Goal: Task Accomplishment & Management: Use online tool/utility

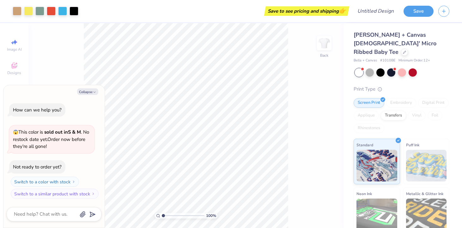
click at [69, 64] on div "100 % Back" at bounding box center [185, 125] width 315 height 204
click at [91, 90] on button "Collapse" at bounding box center [87, 91] width 21 height 7
type textarea "x"
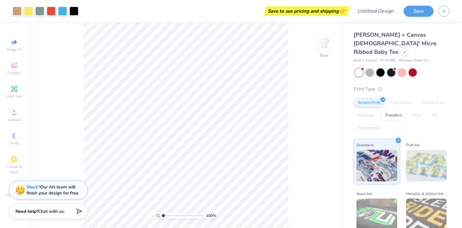
click at [365, 38] on span "Bella + Canvas Ladies' Micro Ribbed Baby Tee" at bounding box center [395, 43] width 83 height 25
click at [15, 71] on span "Designs" at bounding box center [14, 72] width 14 height 5
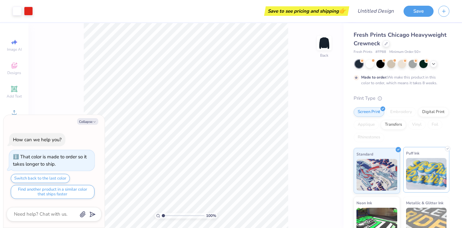
click at [429, 175] on img at bounding box center [426, 174] width 41 height 32
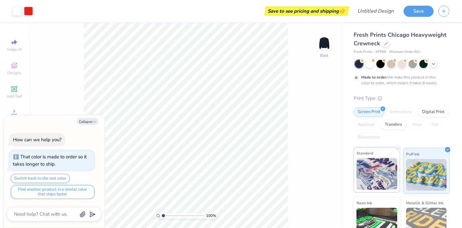
click at [375, 166] on img at bounding box center [376, 174] width 41 height 32
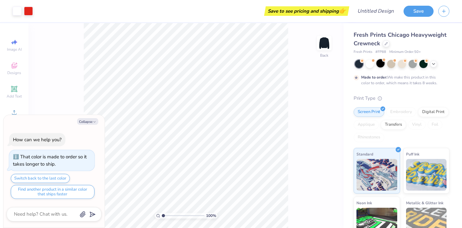
click at [379, 64] on div at bounding box center [380, 63] width 8 height 8
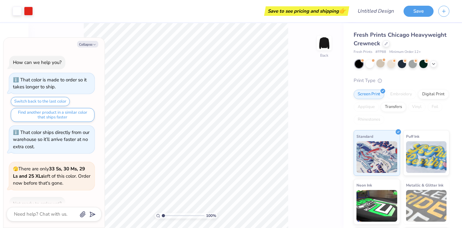
scroll to position [95, 0]
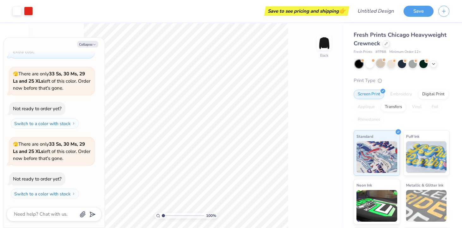
click at [384, 63] on div at bounding box center [380, 63] width 8 height 8
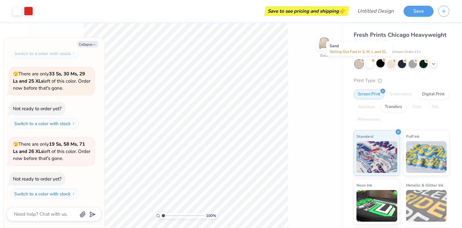
click at [356, 62] on div at bounding box center [359, 64] width 8 height 8
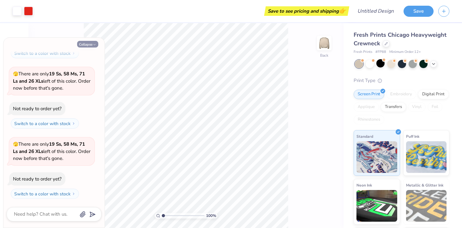
click at [88, 45] on button "Collapse" at bounding box center [87, 44] width 21 height 7
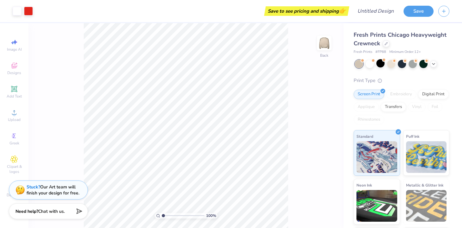
click at [374, 64] on div at bounding box center [402, 64] width 94 height 8
click at [372, 64] on div at bounding box center [370, 63] width 8 height 8
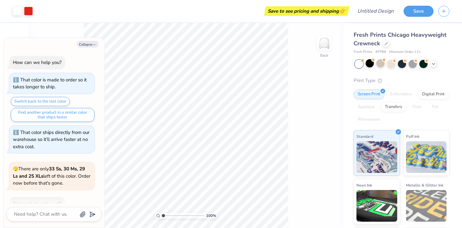
scroll to position [305, 0]
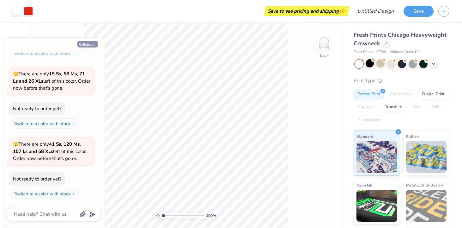
click at [92, 45] on button "Collapse" at bounding box center [87, 44] width 21 height 7
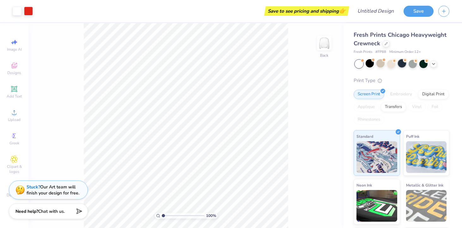
click at [403, 62] on div at bounding box center [402, 63] width 8 height 8
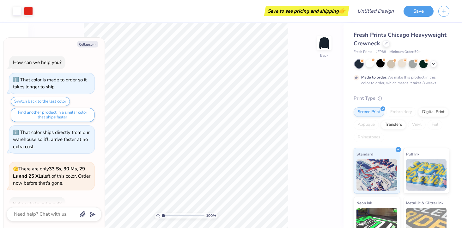
scroll to position [358, 0]
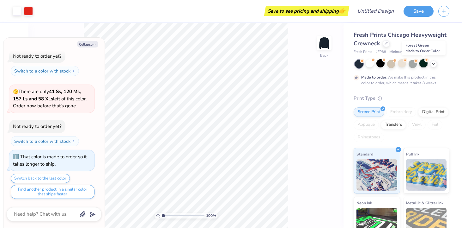
click at [425, 63] on div at bounding box center [423, 63] width 8 height 8
click at [380, 65] on div at bounding box center [380, 63] width 8 height 8
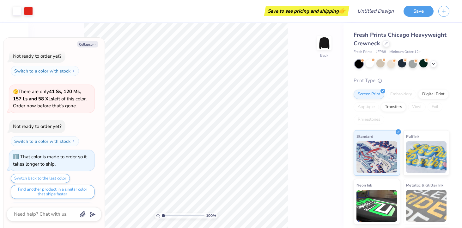
scroll to position [459, 0]
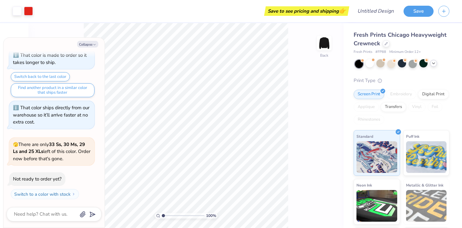
click at [434, 66] on div at bounding box center [433, 63] width 7 height 7
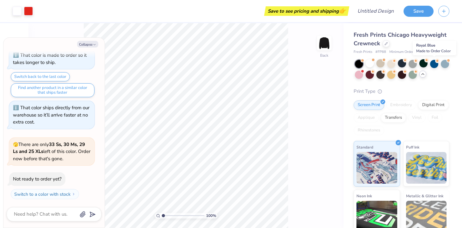
click at [434, 66] on div at bounding box center [434, 64] width 8 height 8
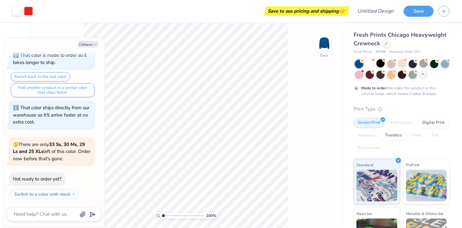
scroll to position [512, 0]
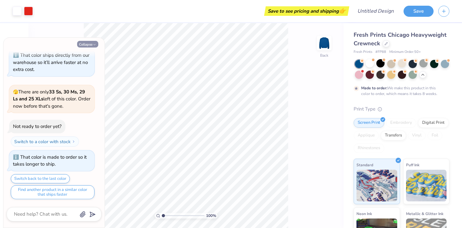
click at [92, 44] on button "Collapse" at bounding box center [87, 44] width 21 height 7
type textarea "x"
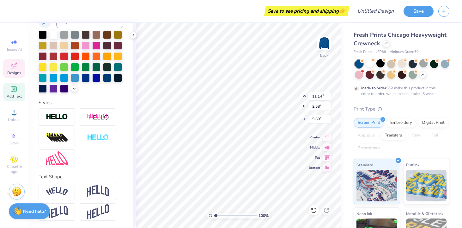
scroll to position [0, 0]
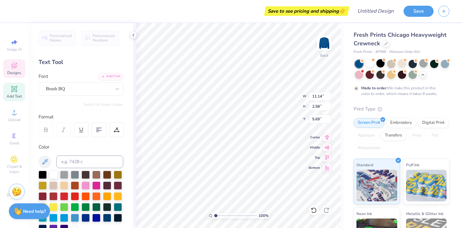
click at [54, 34] on span "Personalized Names" at bounding box center [61, 37] width 22 height 9
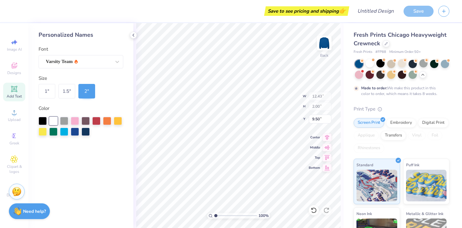
type input "12.43"
type input "2.00"
type input "9.50"
click at [135, 33] on icon at bounding box center [133, 35] width 5 height 5
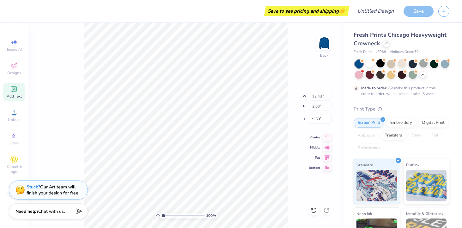
click at [314, 209] on icon at bounding box center [314, 210] width 6 height 6
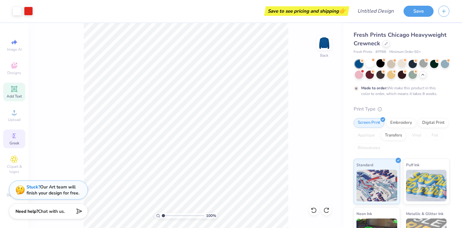
click at [12, 141] on span "Greek" at bounding box center [14, 142] width 10 height 5
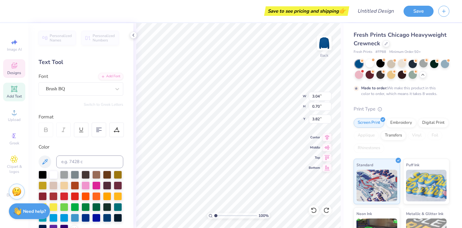
type input "1.30"
type input "1.05"
type input "3.00"
click at [60, 31] on div "Personalized Names" at bounding box center [57, 38] width 37 height 15
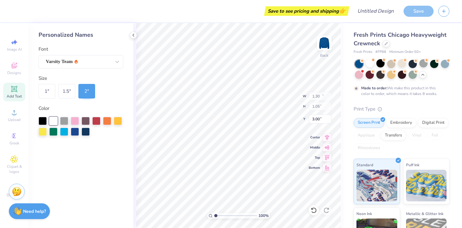
type input "12.43"
type input "2.00"
type input "9.50"
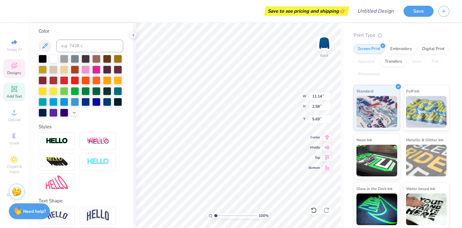
scroll to position [140, 0]
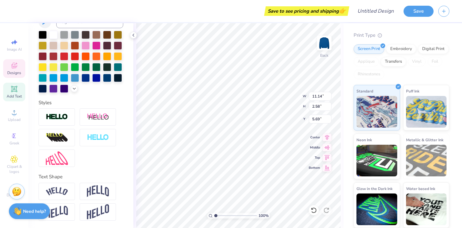
click at [17, 92] on icon at bounding box center [14, 89] width 8 height 8
type input "5.95"
type input "1.72"
type input "9.64"
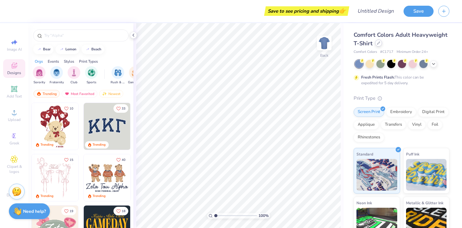
click at [379, 44] on icon at bounding box center [378, 42] width 3 height 3
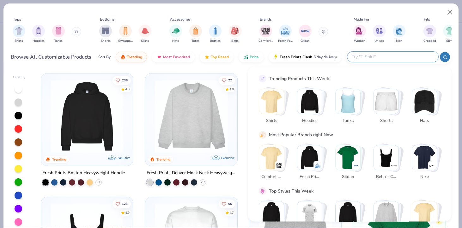
click at [410, 58] on input "text" at bounding box center [392, 56] width 83 height 7
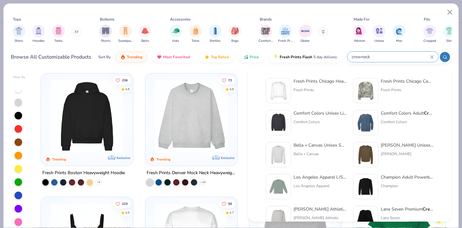
type input "crewneck"
click at [406, 119] on div "Comfort Colors" at bounding box center [407, 122] width 53 height 6
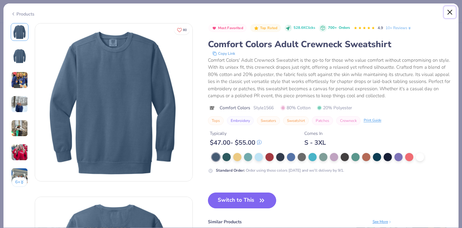
click at [452, 11] on button "Close" at bounding box center [450, 12] width 12 height 12
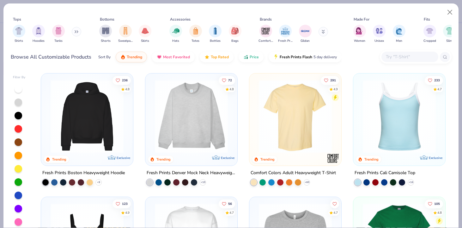
click at [416, 59] on input "text" at bounding box center [409, 56] width 49 height 7
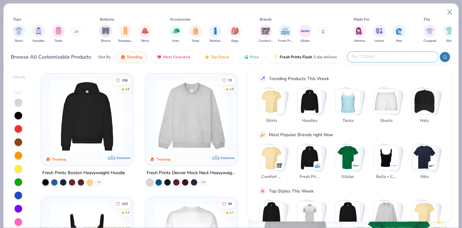
click at [310, 101] on img "Stack Card Button Hoodies" at bounding box center [309, 101] width 25 height 25
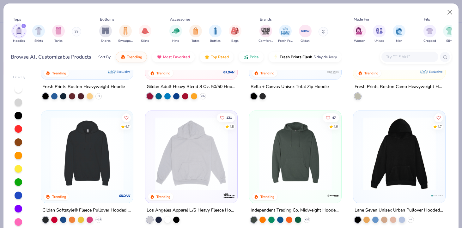
scroll to position [94, 0]
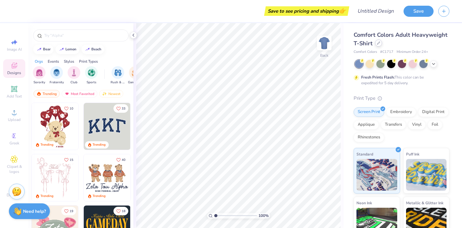
click at [378, 44] on icon at bounding box center [378, 42] width 3 height 3
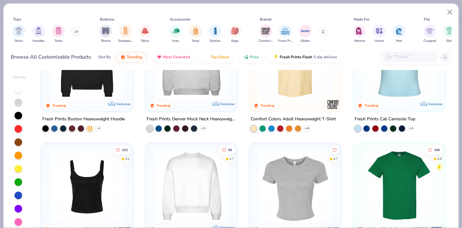
scroll to position [54, 0]
click at [192, 167] on img at bounding box center [191, 185] width 79 height 73
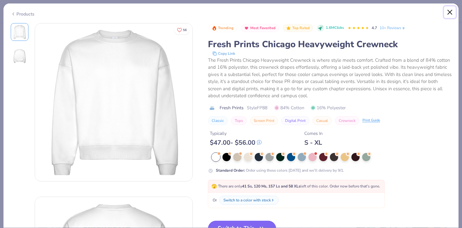
click at [449, 7] on button "Close" at bounding box center [450, 12] width 12 height 12
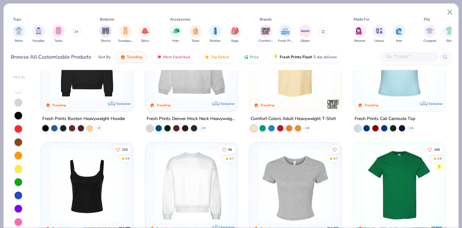
click at [190, 87] on img at bounding box center [191, 62] width 79 height 73
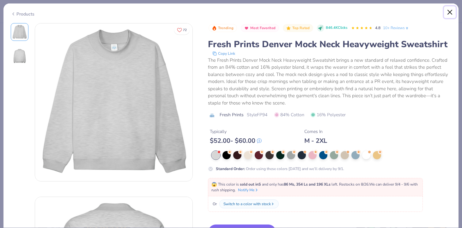
click at [449, 9] on button "Close" at bounding box center [450, 12] width 12 height 12
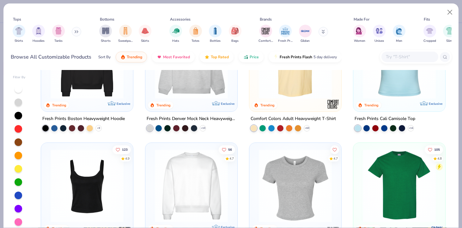
click at [188, 175] on img at bounding box center [191, 185] width 79 height 73
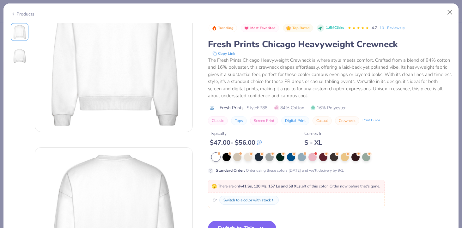
scroll to position [52, 0]
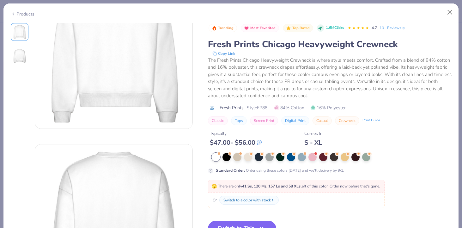
click at [261, 222] on button "Switch to This" at bounding box center [242, 228] width 69 height 16
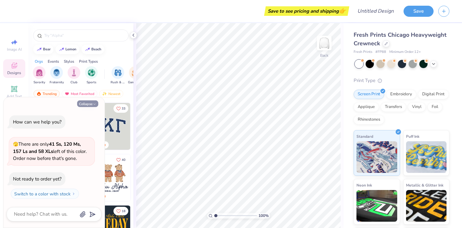
click at [88, 105] on button "Collapse" at bounding box center [87, 103] width 21 height 7
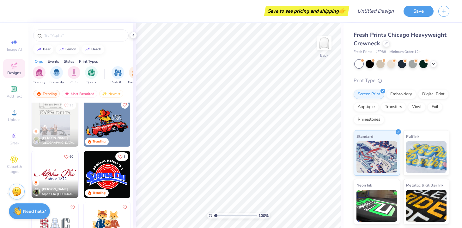
scroll to position [976, 0]
click at [112, 125] on img at bounding box center [107, 122] width 47 height 47
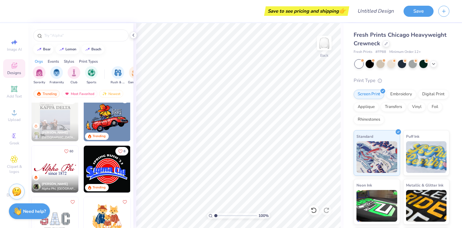
scroll to position [983, 0]
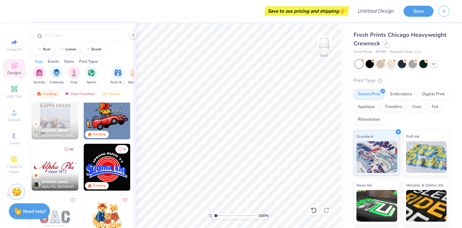
click at [98, 166] on img at bounding box center [107, 166] width 47 height 47
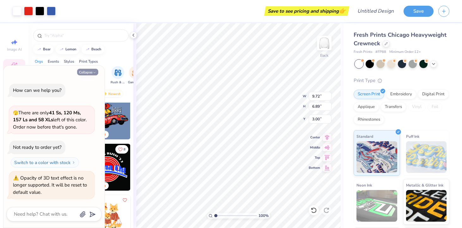
click at [93, 71] on icon "button" at bounding box center [95, 72] width 4 height 4
type textarea "x"
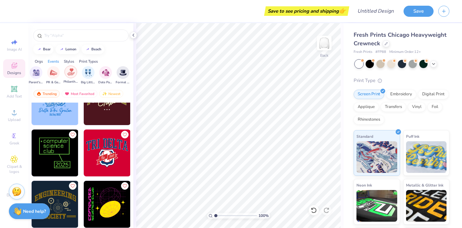
scroll to position [0, 119]
click at [65, 36] on input "text" at bounding box center [84, 35] width 81 height 6
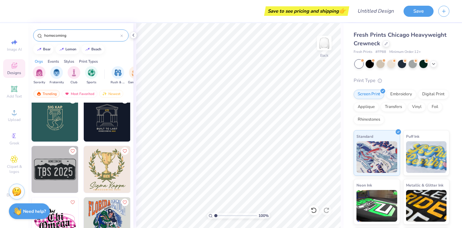
scroll to position [68, 0]
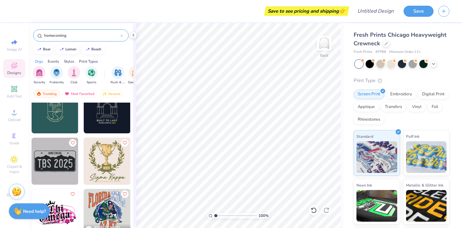
type input "homecoming"
click at [98, 162] on img at bounding box center [107, 160] width 47 height 47
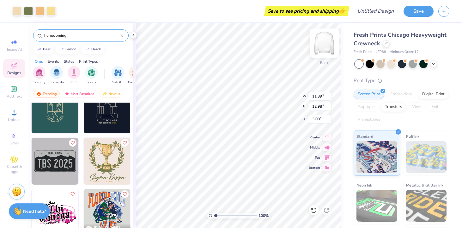
click at [321, 43] on img at bounding box center [324, 42] width 25 height 25
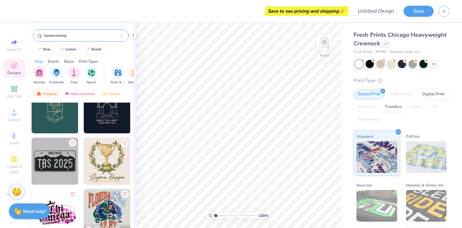
click at [321, 43] on img at bounding box center [324, 43] width 13 height 13
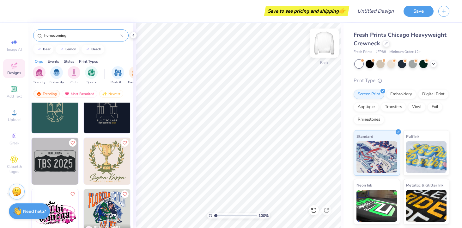
click at [321, 43] on img at bounding box center [324, 42] width 25 height 25
click at [108, 158] on img at bounding box center [107, 160] width 47 height 47
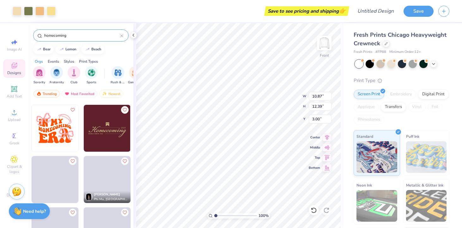
scroll to position [356, 0]
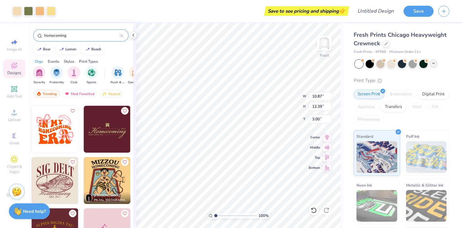
click at [433, 64] on polyline at bounding box center [433, 63] width 3 height 1
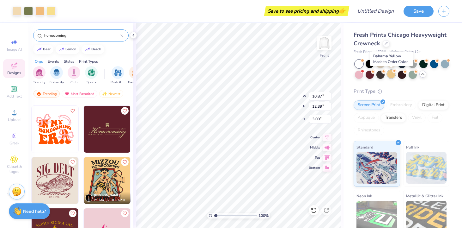
click at [392, 73] on div at bounding box center [391, 74] width 8 height 8
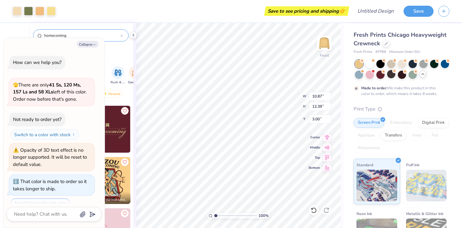
scroll to position [25, 0]
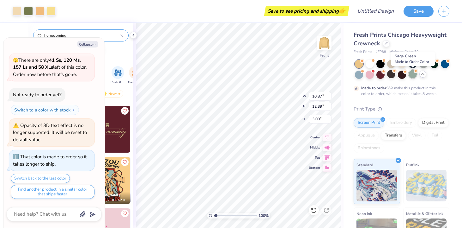
click at [412, 74] on div at bounding box center [413, 74] width 8 height 8
click at [402, 66] on div at bounding box center [402, 63] width 8 height 8
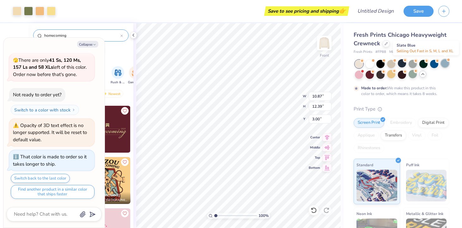
click at [444, 62] on div at bounding box center [445, 63] width 8 height 8
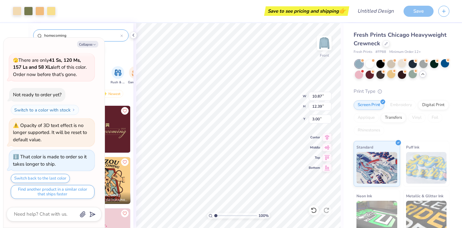
scroll to position [126, 0]
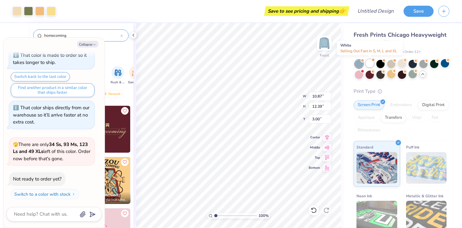
click at [369, 63] on div at bounding box center [370, 63] width 8 height 8
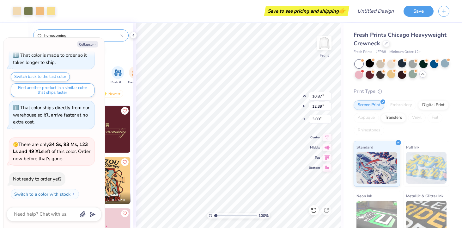
scroll to position [196, 0]
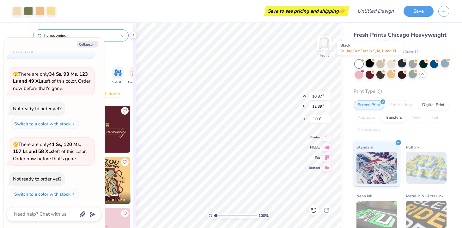
click at [371, 64] on div at bounding box center [370, 63] width 8 height 8
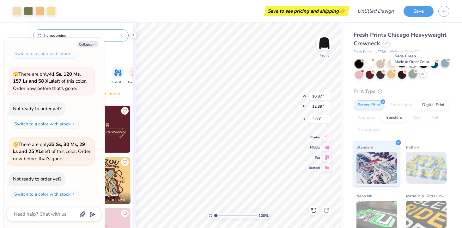
click at [410, 76] on div at bounding box center [413, 74] width 8 height 8
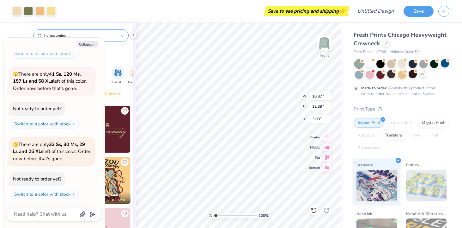
scroll to position [319, 0]
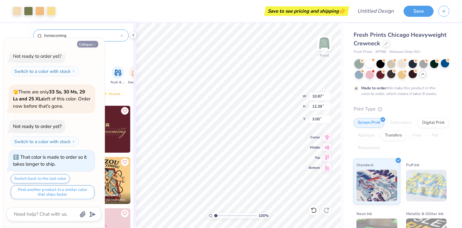
click at [89, 43] on button "Collapse" at bounding box center [87, 44] width 21 height 7
type textarea "x"
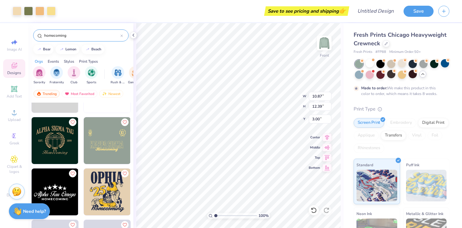
scroll to position [560, 0]
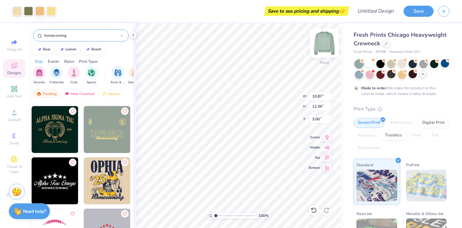
click at [325, 43] on img at bounding box center [324, 42] width 25 height 25
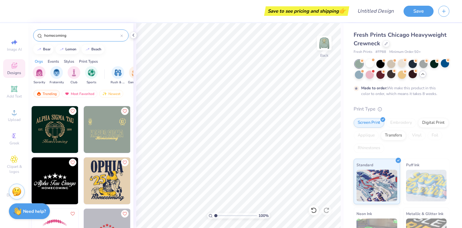
click at [114, 128] on img at bounding box center [107, 129] width 47 height 47
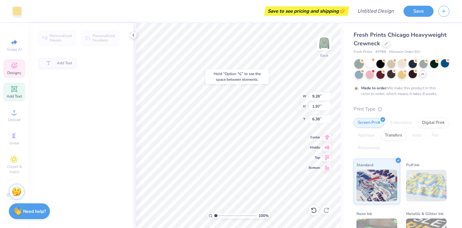
type input "6.18"
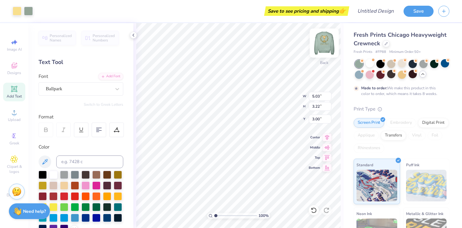
type input "5.03"
type input "3.22"
type input "0.95"
type input "1.05"
type input "3.02"
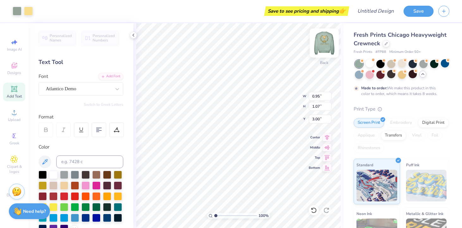
click at [317, 56] on div "Back" at bounding box center [324, 47] width 15 height 22
click at [330, 48] on img at bounding box center [324, 42] width 25 height 25
click at [327, 48] on img at bounding box center [324, 42] width 25 height 25
click at [326, 48] on img at bounding box center [324, 42] width 25 height 25
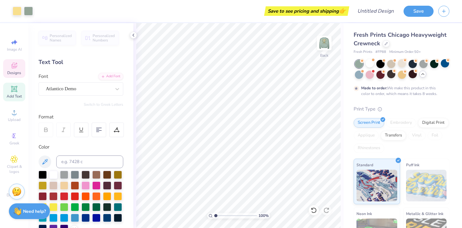
click at [14, 66] on icon at bounding box center [14, 66] width 8 height 8
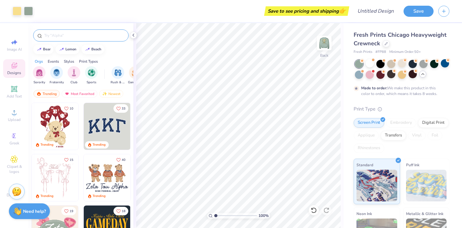
click at [62, 36] on input "text" at bounding box center [84, 35] width 81 height 6
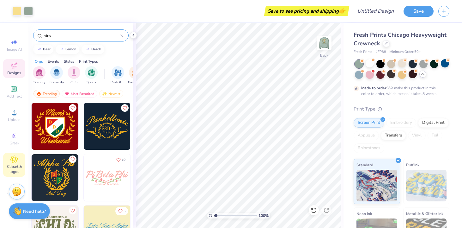
type input "vine"
click at [16, 159] on icon at bounding box center [14, 158] width 7 height 7
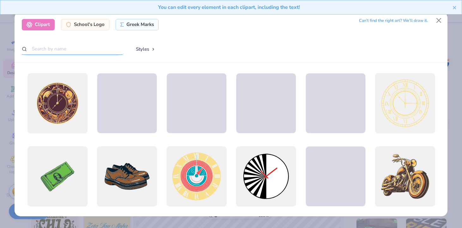
click at [88, 51] on input "text" at bounding box center [72, 49] width 101 height 12
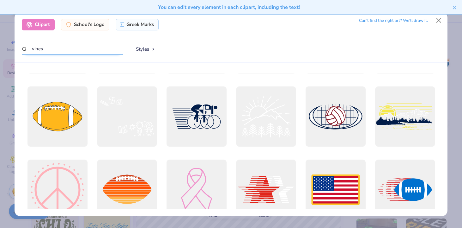
scroll to position [270, 0]
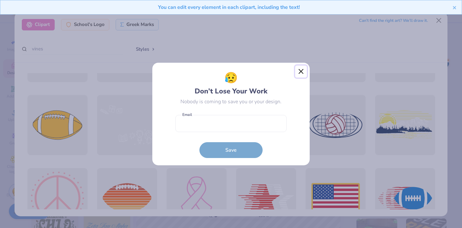
click at [298, 72] on button "Close" at bounding box center [301, 71] width 12 height 12
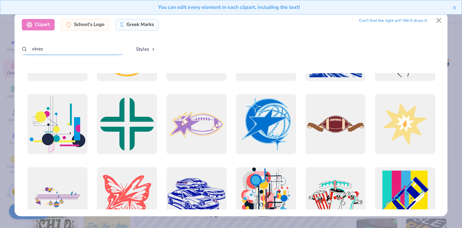
scroll to position [623, 0]
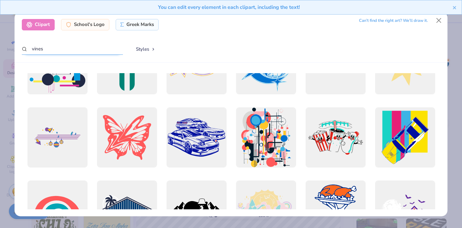
type input "vines"
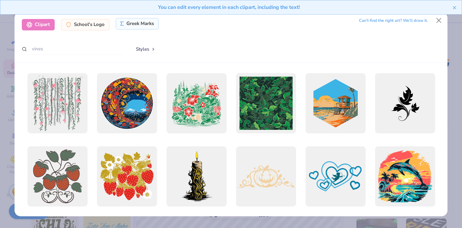
click at [135, 24] on div "Greek Marks" at bounding box center [137, 23] width 43 height 11
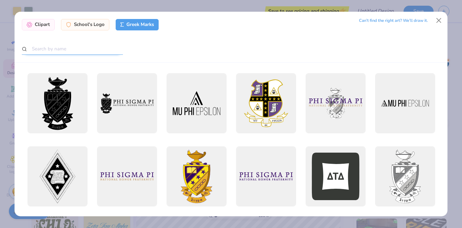
click at [67, 47] on input "text" at bounding box center [72, 49] width 101 height 12
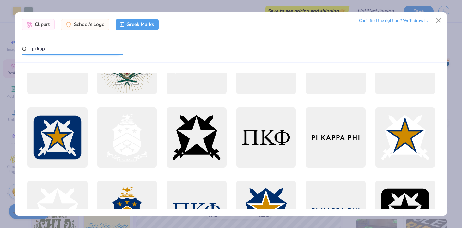
scroll to position [479, 0]
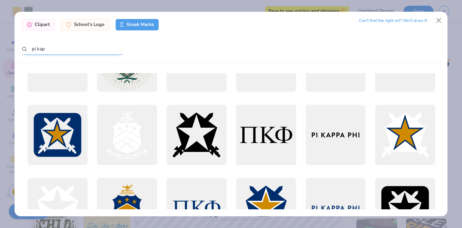
type input "pi kap"
click at [267, 117] on div at bounding box center [266, 134] width 66 height 66
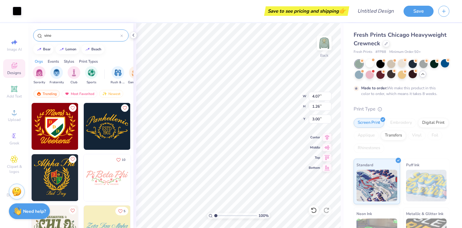
type input "4.07"
type input "1.26"
click at [84, 34] on input "vine" at bounding box center [82, 35] width 77 height 6
click at [39, 36] on icon at bounding box center [39, 35] width 5 height 5
click at [60, 34] on input "vine" at bounding box center [82, 35] width 77 height 6
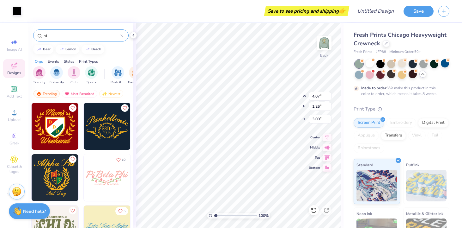
type input "v"
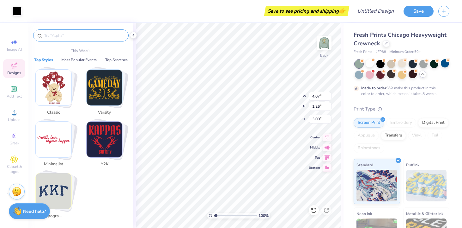
type input "a"
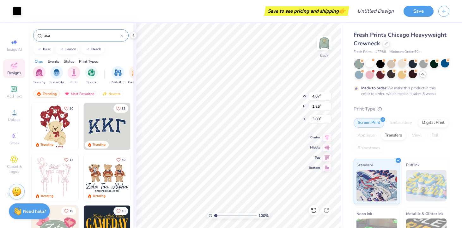
type input "asa"
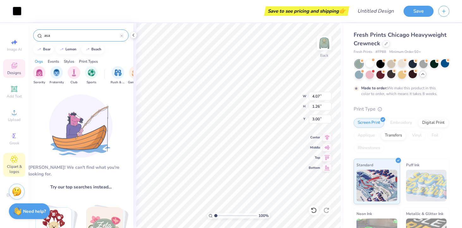
click at [19, 163] on div "Clipart & logos" at bounding box center [14, 165] width 22 height 24
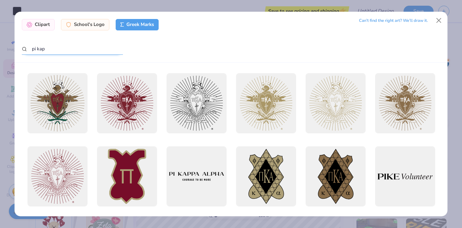
drag, startPoint x: 56, startPoint y: 45, endPoint x: 75, endPoint y: 60, distance: 24.5
click at [75, 60] on div "Clipart School's Logo Greek Marks Can’t find the right art? We’ll draw it. pi k…" at bounding box center [231, 37] width 433 height 51
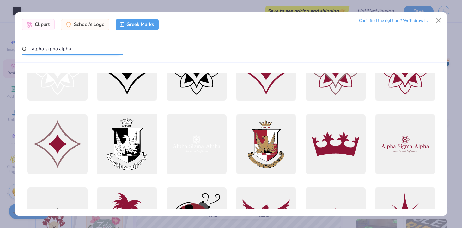
scroll to position [0, 0]
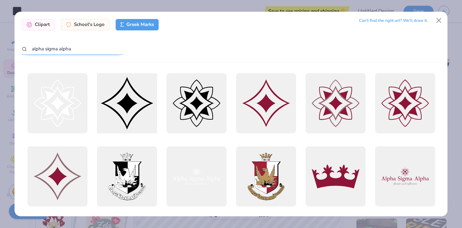
type input "alpha sigma alpha"
click at [130, 112] on div at bounding box center [127, 103] width 66 height 66
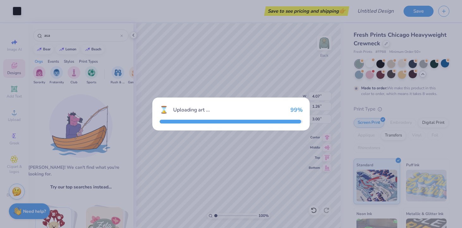
type input "15.00"
type input "14.98"
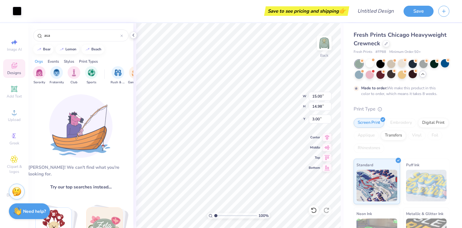
type input "2.33"
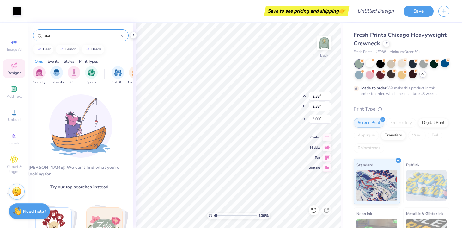
type input "2.47"
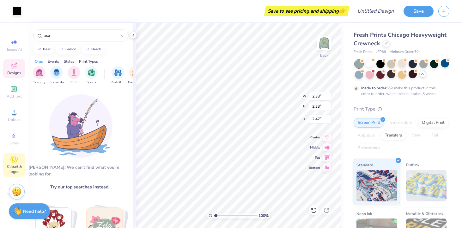
click at [16, 158] on icon at bounding box center [13, 159] width 7 height 8
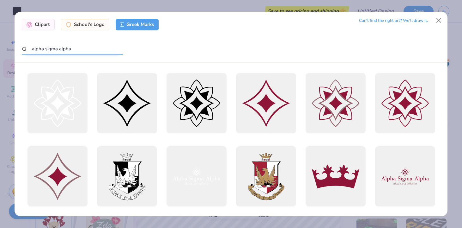
drag, startPoint x: 74, startPoint y: 49, endPoint x: 1, endPoint y: 44, distance: 72.8
click at [1, 44] on div "Clipart School's Logo Greek Marks Can’t find the right art? We’ll draw it. alph…" at bounding box center [231, 114] width 462 height 228
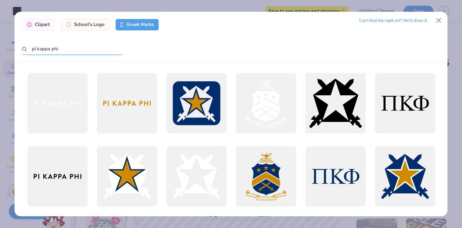
type input "pi kappa phi"
click at [336, 88] on div at bounding box center [335, 103] width 66 height 66
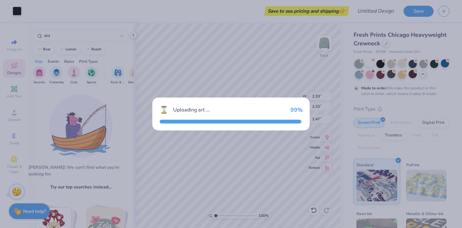
type input "15.00"
type input "14.09"
type input "3.00"
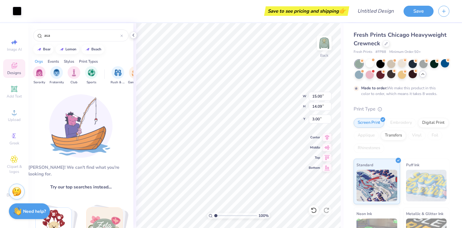
type input "1.48"
type input "1.39"
type input "7.22"
type input "4.07"
type input "1.26"
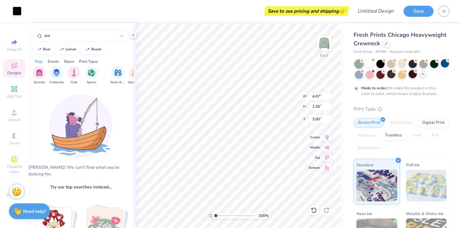
type input "9.24"
type input "2.33"
type input "2.47"
type input "1.33"
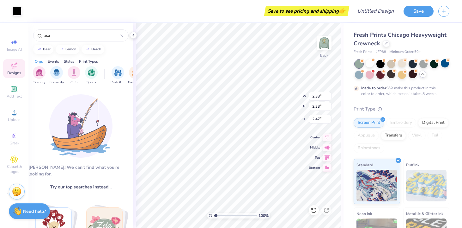
type input "1.33"
type input "3.00"
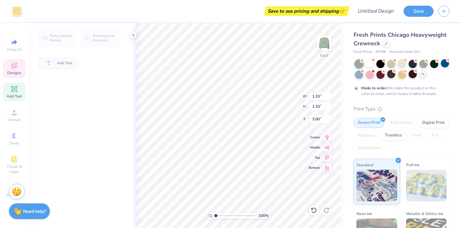
type input "0.38"
type input "0.46"
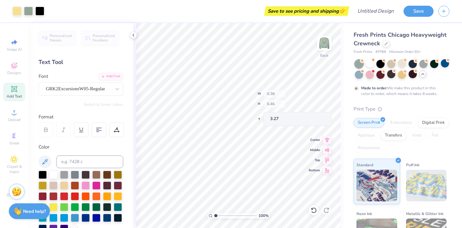
type input "3.00"
type input "1.40"
type input "1.32"
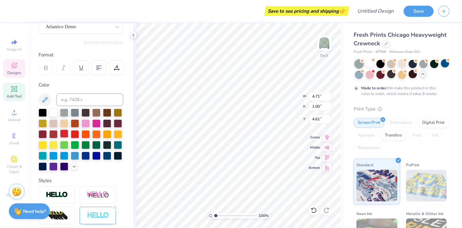
scroll to position [69, 0]
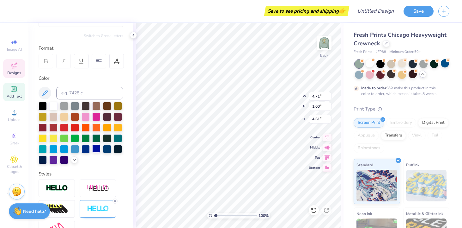
click at [98, 148] on div at bounding box center [96, 148] width 8 height 8
click at [52, 137] on div at bounding box center [53, 137] width 8 height 8
click at [64, 138] on div at bounding box center [64, 137] width 8 height 8
click at [98, 145] on div at bounding box center [96, 148] width 8 height 8
click at [45, 136] on div at bounding box center [43, 137] width 8 height 8
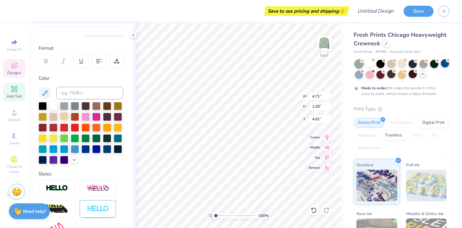
click at [66, 116] on div at bounding box center [64, 116] width 8 height 8
click at [104, 146] on div at bounding box center [107, 148] width 8 height 8
type input "1.33"
type input "3.00"
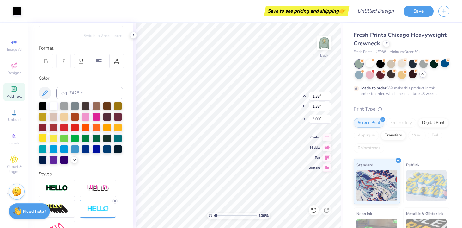
click at [44, 139] on div at bounding box center [43, 137] width 8 height 8
type input "1.40"
type input "1.32"
click at [41, 139] on div at bounding box center [43, 137] width 8 height 8
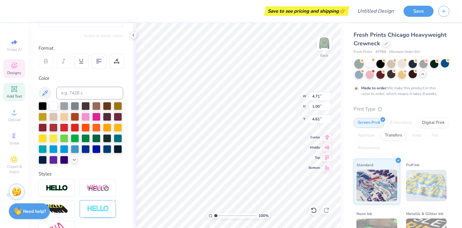
type textarea "A"
paste textarea
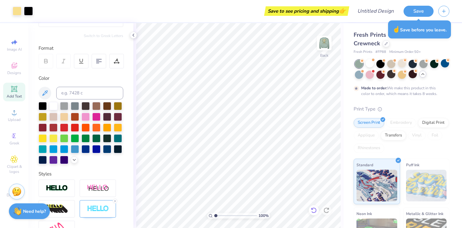
click at [315, 208] on icon at bounding box center [313, 210] width 5 height 6
paste textarea
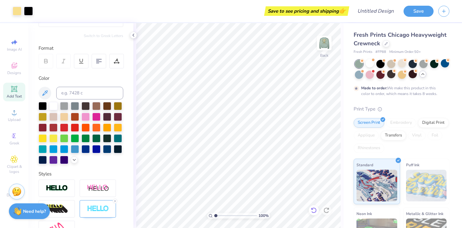
click at [314, 210] on icon at bounding box center [314, 210] width 6 height 6
paste textarea
type textarea "K"
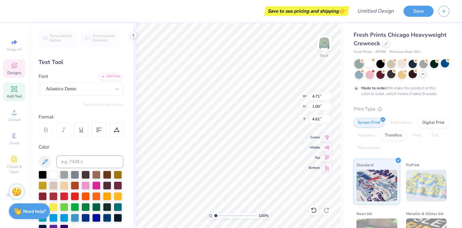
type textarea "AA x PI Kapp"
click at [114, 89] on icon at bounding box center [117, 89] width 6 height 6
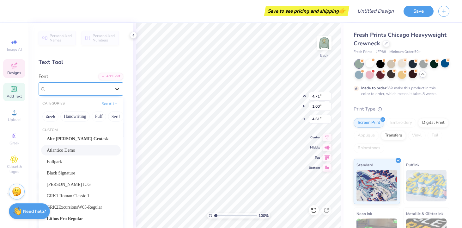
click at [115, 89] on icon at bounding box center [117, 89] width 6 height 6
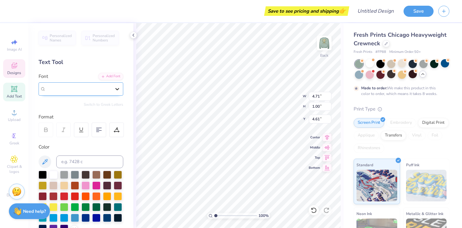
click at [115, 89] on icon at bounding box center [117, 89] width 6 height 6
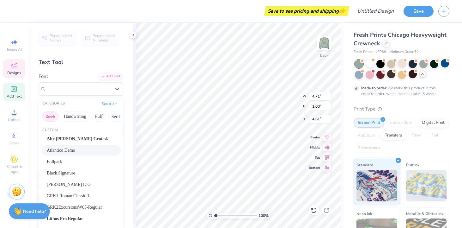
click at [53, 113] on button "Greek" at bounding box center [50, 116] width 16 height 10
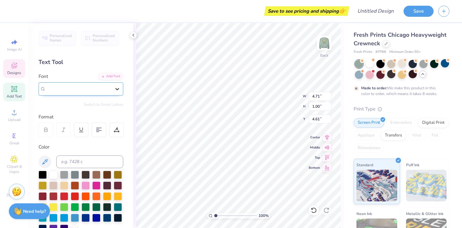
click at [118, 89] on icon at bounding box center [117, 89] width 4 height 2
click at [14, 137] on circle at bounding box center [13, 135] width 3 height 3
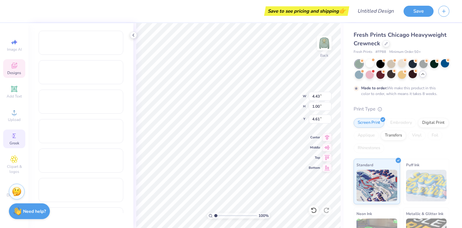
type input "4.43"
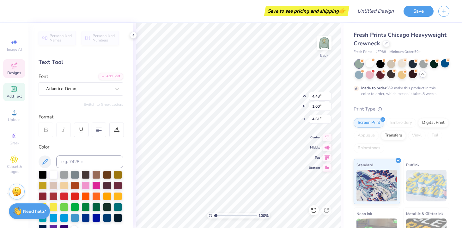
type textarea "AsA x PI Kapp"
click at [279, 107] on div "100 % Back W 4.43 4.43 " H 1.00 1.00 " Y 4.61 4.61 " Center Middle Top Bottom" at bounding box center [238, 125] width 210 height 204
type input "3.21"
type input "0.61"
type input "5.61"
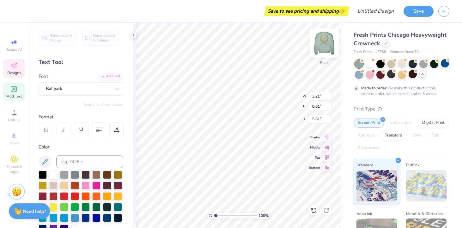
click at [329, 42] on img at bounding box center [324, 42] width 25 height 25
type input "7.92"
type input "0.47"
type input "14.87"
type input "10.59"
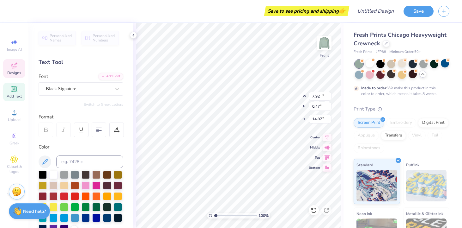
type input "2.57"
type input "12.78"
type textarea "ASA x PI KAPP"
click at [67, 90] on div "Black Signature" at bounding box center [78, 89] width 66 height 10
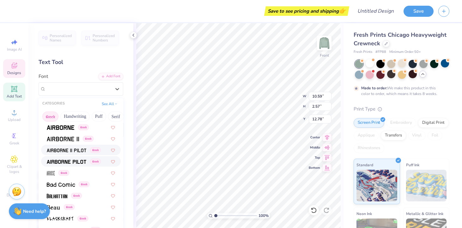
scroll to position [21, 0]
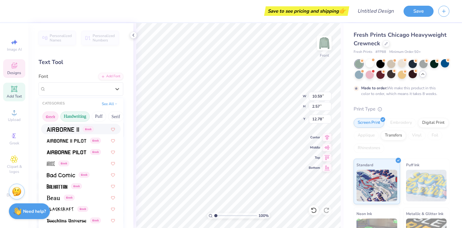
click at [69, 117] on button "Handwriting" at bounding box center [74, 116] width 29 height 10
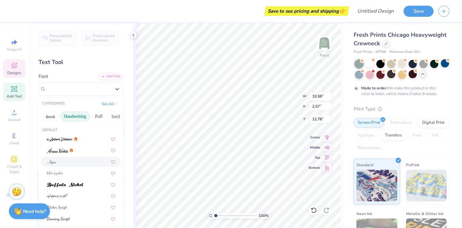
scroll to position [26, 0]
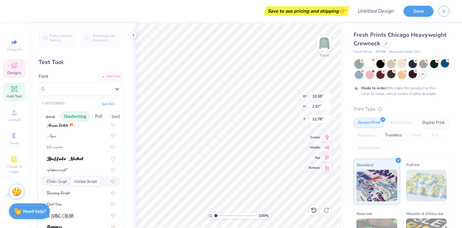
click at [60, 181] on img at bounding box center [57, 181] width 20 height 4
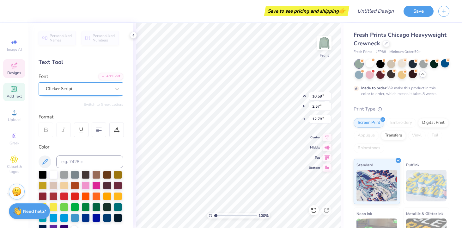
click at [79, 90] on div "Clicker Script" at bounding box center [78, 89] width 66 height 10
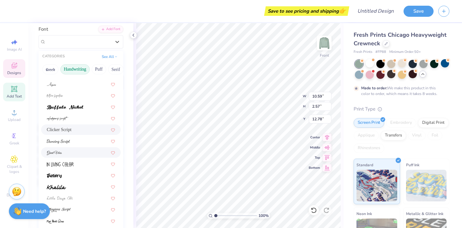
scroll to position [31, 0]
click at [69, 181] on div at bounding box center [81, 186] width 80 height 10
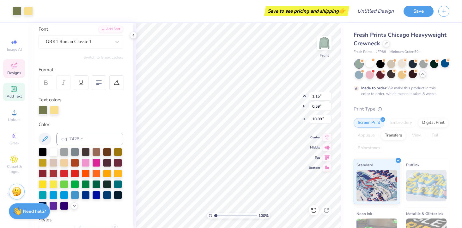
type input "10.91"
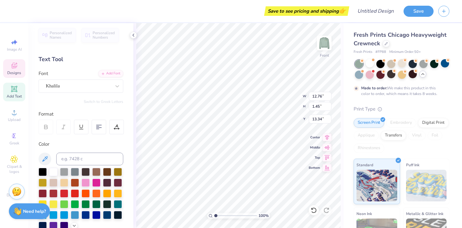
scroll to position [0, 0]
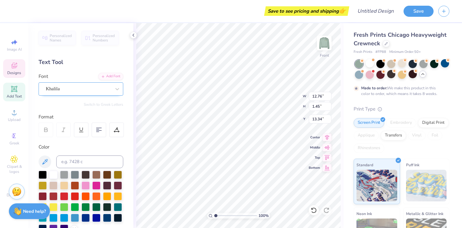
click at [92, 87] on div "Khalila" at bounding box center [78, 89] width 66 height 10
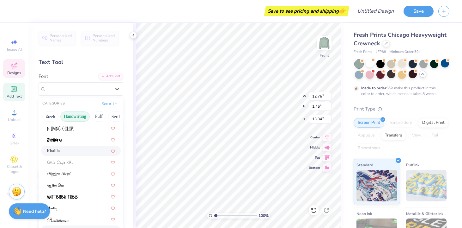
scroll to position [143, 0]
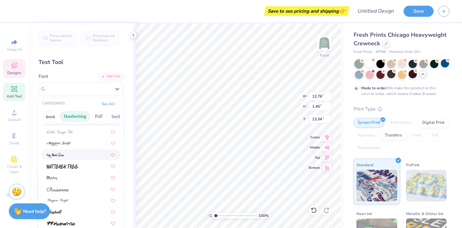
click at [65, 152] on div at bounding box center [81, 154] width 68 height 7
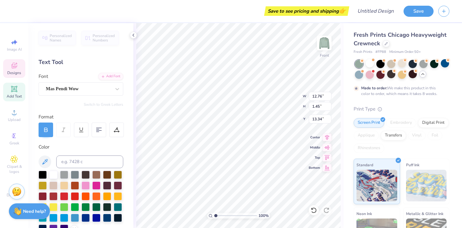
type input "7.12"
type input "1.59"
type input "13.27"
click at [73, 89] on div "Mas Pendi Wow" at bounding box center [78, 89] width 66 height 10
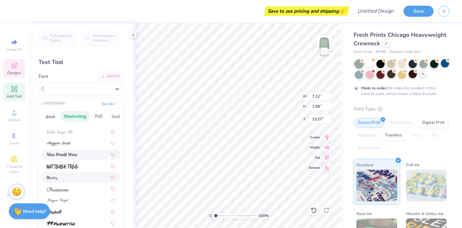
click at [69, 179] on div at bounding box center [81, 177] width 68 height 7
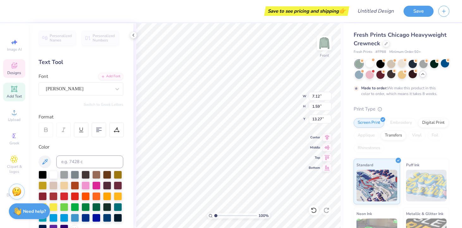
type input "11.04"
type input "1.79"
type input "13.17"
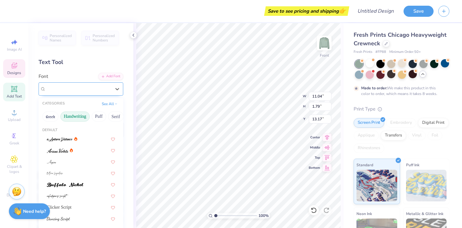
click at [65, 87] on div "Montez" at bounding box center [78, 89] width 66 height 10
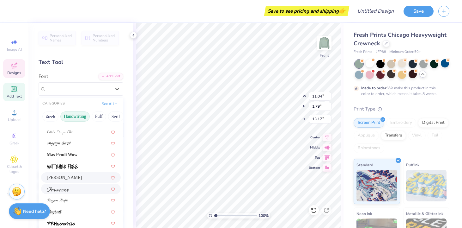
click at [70, 191] on div at bounding box center [81, 188] width 68 height 7
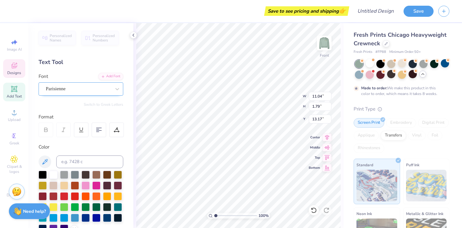
type input "17.02"
type input "1.46"
type input "13.33"
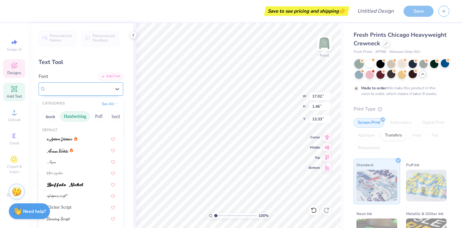
click at [67, 83] on div "Parisienne" at bounding box center [81, 88] width 85 height 13
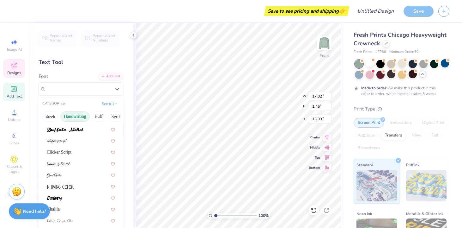
scroll to position [53, 0]
click at [65, 161] on div at bounding box center [81, 165] width 80 height 10
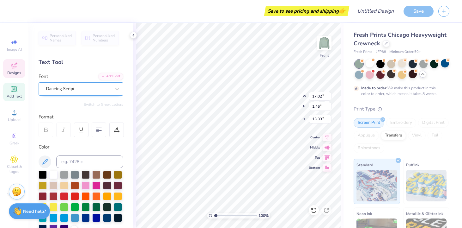
type input "10.35"
type input "1.35"
type input "13.39"
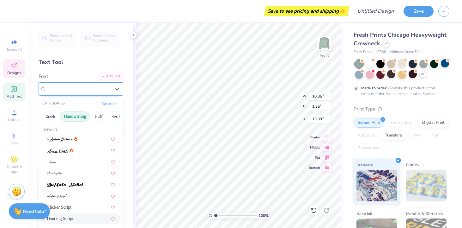
click at [65, 88] on div "Dancing Script" at bounding box center [78, 89] width 66 height 10
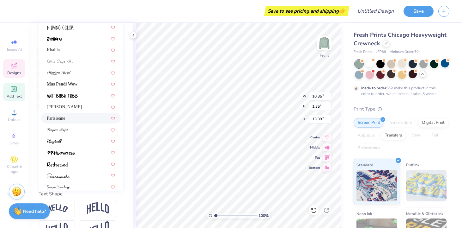
scroll to position [89, 0]
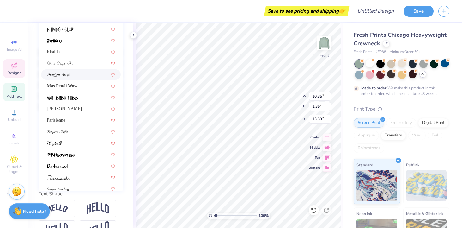
click at [58, 74] on img at bounding box center [59, 75] width 24 height 4
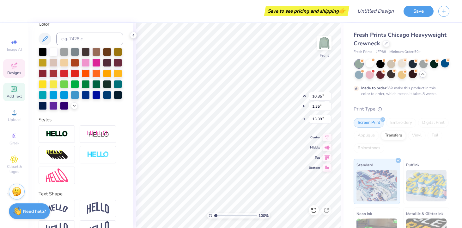
type input "17.02"
type input "1.34"
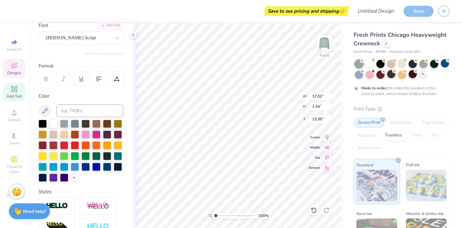
scroll to position [0, 0]
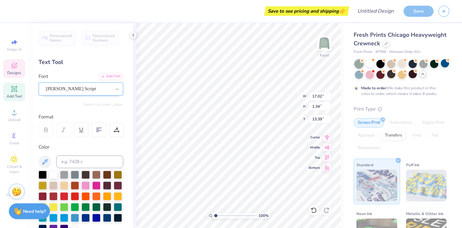
click at [64, 86] on div "Magiera Script" at bounding box center [78, 89] width 66 height 10
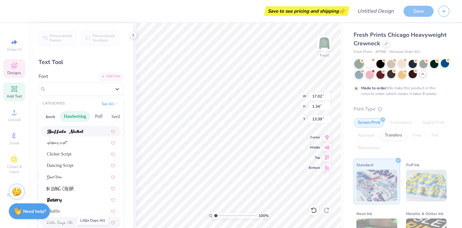
scroll to position [50, 0]
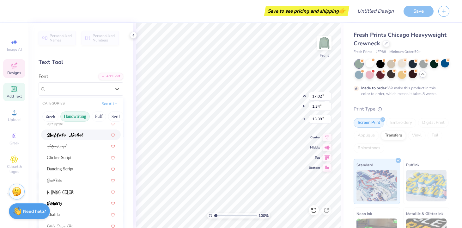
click at [77, 139] on div at bounding box center [81, 134] width 80 height 10
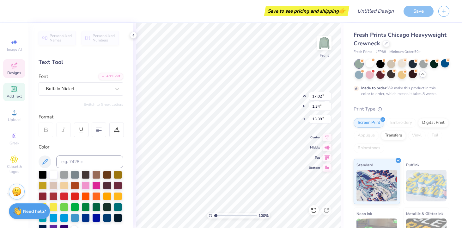
type input "11.13"
type input "0.97"
type input "13.58"
click at [75, 86] on div "Buffalo Nickel" at bounding box center [78, 89] width 66 height 10
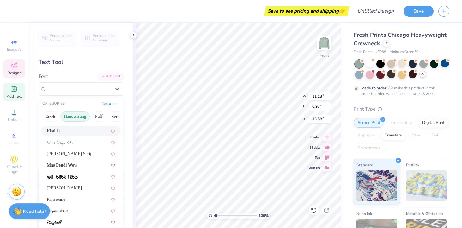
scroll to position [143, 0]
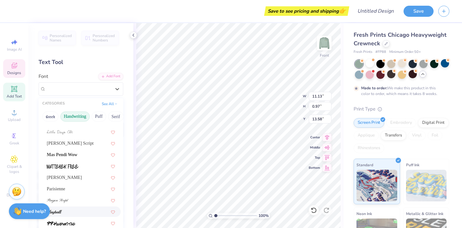
click at [80, 214] on div at bounding box center [81, 211] width 68 height 7
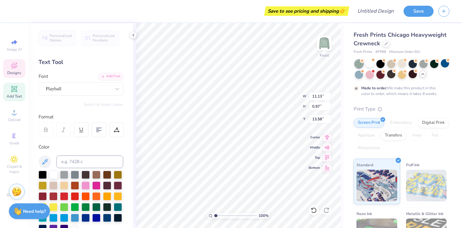
type input "9.65"
type input "1.01"
type input "13.56"
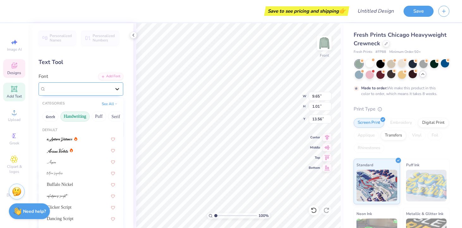
click at [119, 86] on icon at bounding box center [117, 89] width 6 height 6
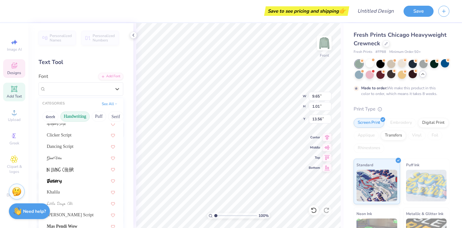
scroll to position [84, 0]
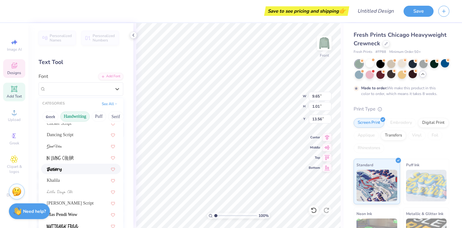
click at [83, 170] on div at bounding box center [81, 168] width 68 height 7
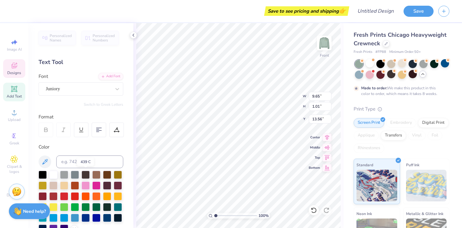
type input "9.70"
type input "1.17"
type input "13.48"
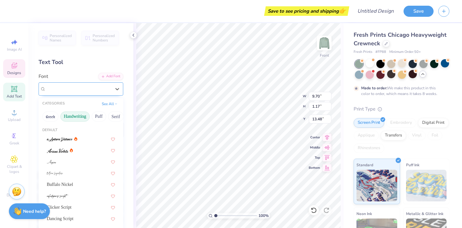
click at [65, 90] on div "Juniory" at bounding box center [78, 89] width 66 height 10
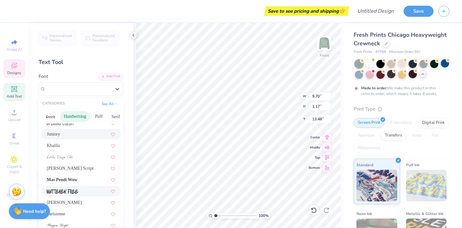
scroll to position [116, 0]
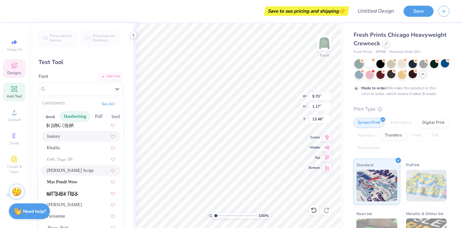
click at [82, 173] on div "Magiera Script" at bounding box center [81, 170] width 68 height 7
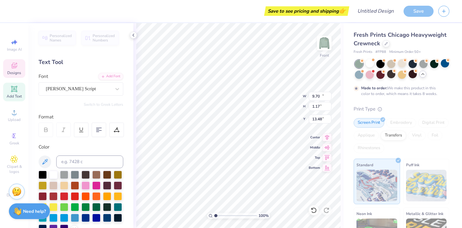
type input "17.02"
type input "1.34"
type input "13.39"
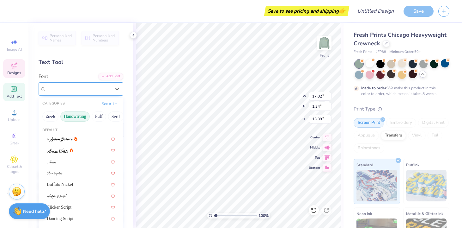
click at [80, 87] on div "Magiera Script" at bounding box center [78, 89] width 66 height 10
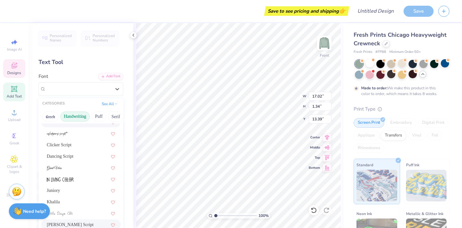
scroll to position [73, 0]
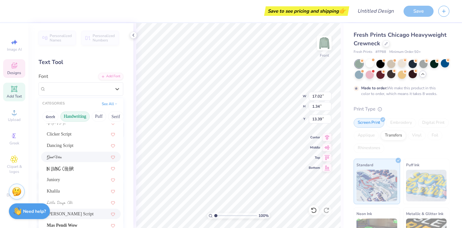
click at [67, 155] on div at bounding box center [81, 156] width 68 height 7
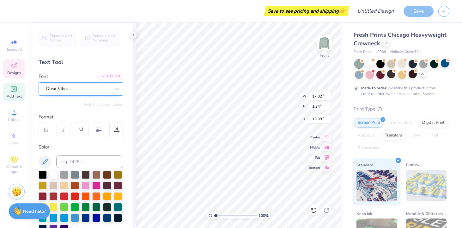
type input "12.39"
type input "1.41"
type input "13.35"
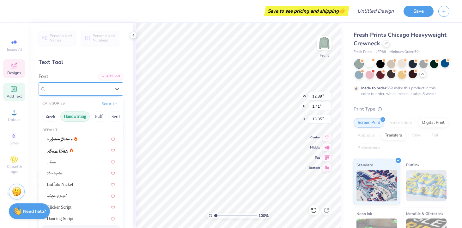
click at [76, 94] on div "Great Vibes" at bounding box center [81, 88] width 85 height 13
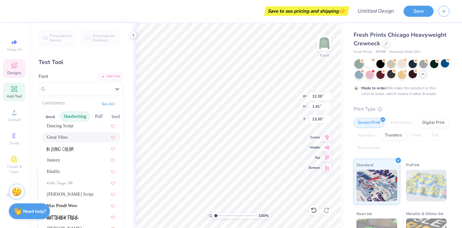
scroll to position [93, 0]
click at [67, 171] on div "Khalila" at bounding box center [81, 171] width 68 height 7
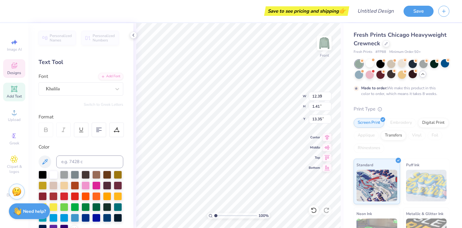
type input "9.33"
type input "1.06"
type input "13.53"
click at [322, 45] on img at bounding box center [324, 42] width 25 height 25
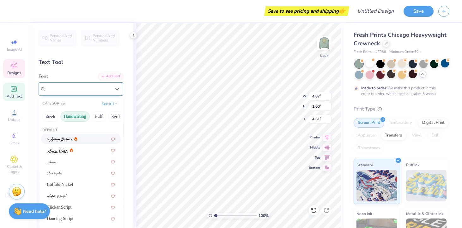
click at [90, 93] on div "Atlantico Demo" at bounding box center [78, 89] width 66 height 10
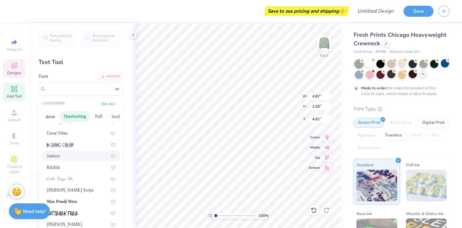
scroll to position [143, 0]
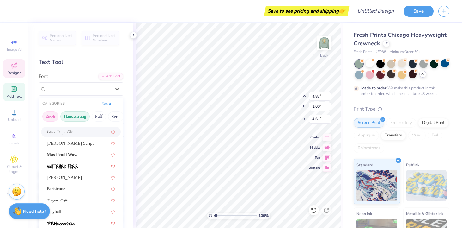
click at [51, 114] on button "Greek" at bounding box center [50, 116] width 16 height 10
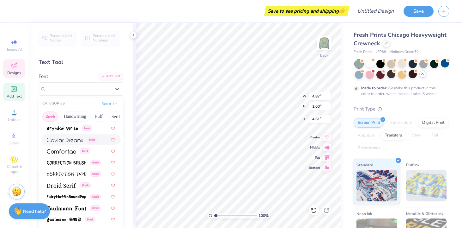
scroll to position [130, 0]
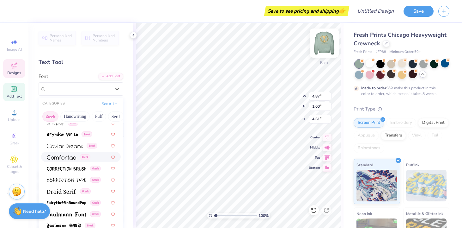
click at [330, 44] on img at bounding box center [324, 42] width 25 height 25
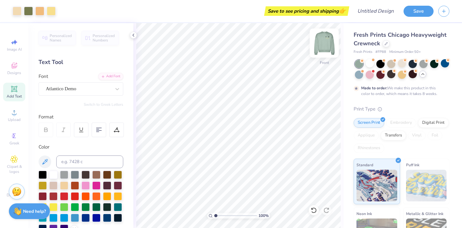
click at [326, 43] on img at bounding box center [324, 42] width 25 height 25
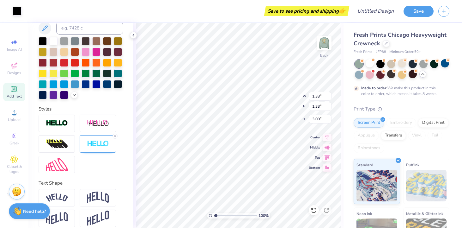
scroll to position [140, 0]
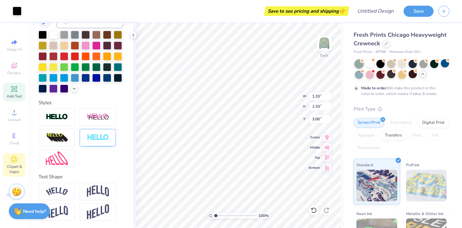
click at [19, 166] on span "Clipart & logos" at bounding box center [14, 169] width 22 height 10
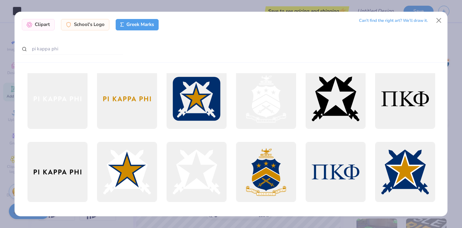
scroll to position [0, 0]
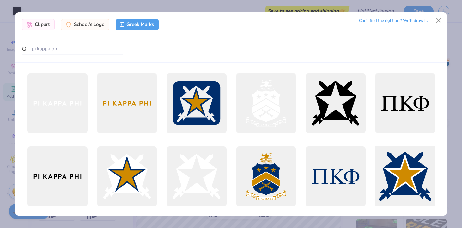
click at [396, 151] on div at bounding box center [405, 176] width 66 height 66
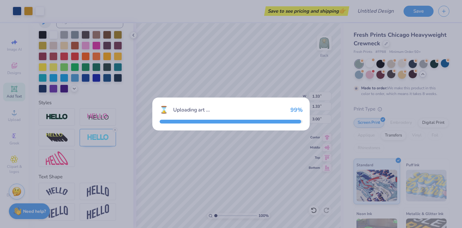
type input "15.00"
type input "14.09"
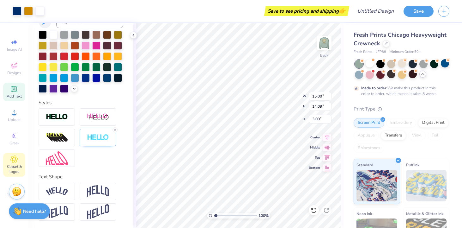
click at [10, 164] on span "Clipart & logos" at bounding box center [14, 169] width 22 height 10
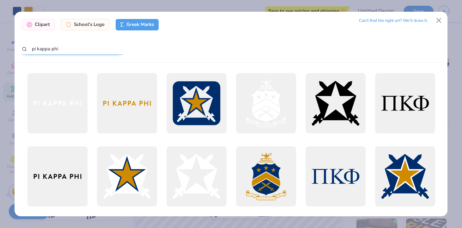
drag, startPoint x: 79, startPoint y: 48, endPoint x: -2, endPoint y: 46, distance: 80.6
click at [0, 46] on html "Art colors Save to see pricing and shipping 👉 Design Title Save Image AI Design…" at bounding box center [231, 114] width 462 height 228
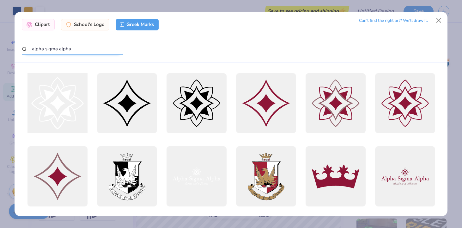
type input "alpha sigma alpha"
click at [64, 102] on div at bounding box center [57, 103] width 66 height 66
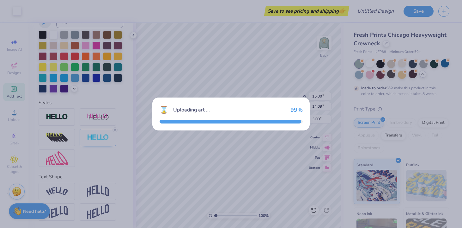
type input "14.93"
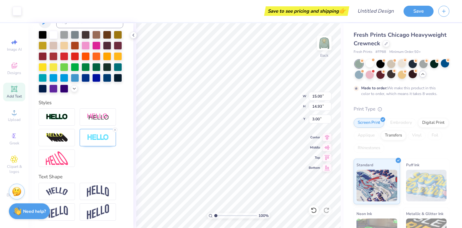
type input "1.70"
type input "1.69"
type input "2.63"
click at [10, 165] on span "Clipart & logos" at bounding box center [14, 169] width 22 height 10
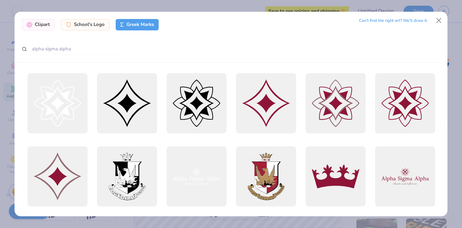
click at [171, 48] on div at bounding box center [284, 49] width 311 height 12
click at [151, 48] on div at bounding box center [284, 49] width 311 height 12
drag, startPoint x: 73, startPoint y: 50, endPoint x: 18, endPoint y: 44, distance: 55.4
click at [18, 44] on div "Clipart School's Logo Greek Marks Can’t find the right art? We’ll draw it. alph…" at bounding box center [231, 37] width 433 height 51
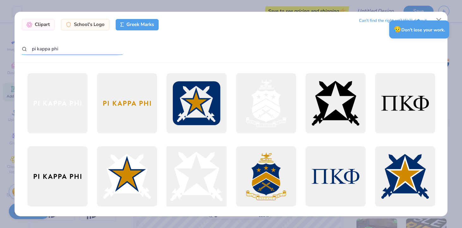
type input "pi kappa phi"
click at [193, 174] on div at bounding box center [196, 176] width 66 height 66
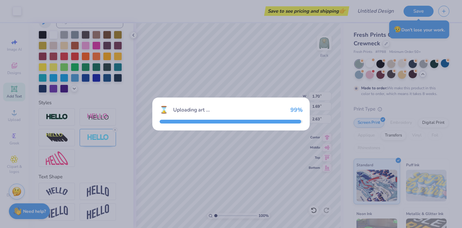
type input "15.00"
type input "14.09"
type input "3.00"
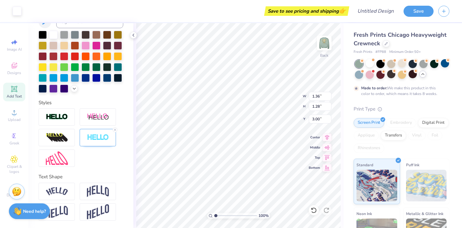
type input "1.36"
type input "1.28"
type input "1.70"
type input "1.69"
type input "2.63"
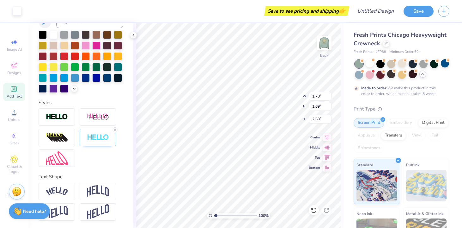
type input "1.33"
type input "3.00"
type input "1.57"
type input "1.56"
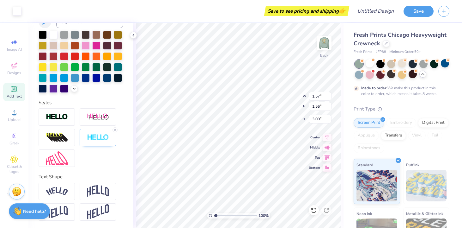
type input "1.40"
type input "1.32"
type input "1.48"
type input "1.39"
type input "1.57"
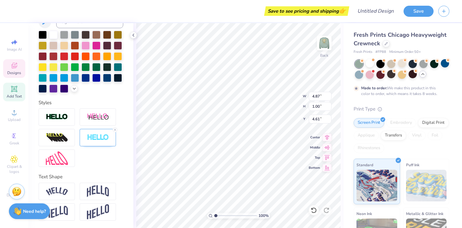
type input "1.56"
type input "3.00"
type input "4.87"
type input "1.00"
type input "4.61"
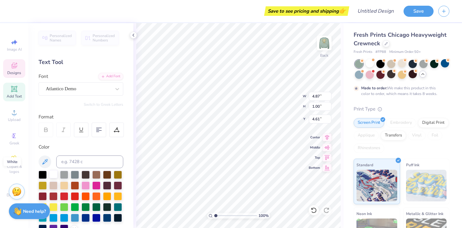
click at [53, 175] on div at bounding box center [53, 174] width 8 height 8
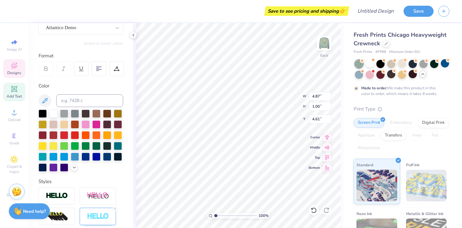
scroll to position [60, 0]
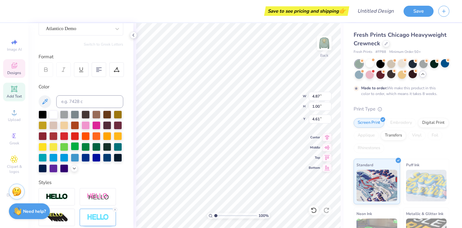
click at [74, 147] on div at bounding box center [75, 146] width 8 height 8
click at [42, 146] on div at bounding box center [43, 146] width 8 height 8
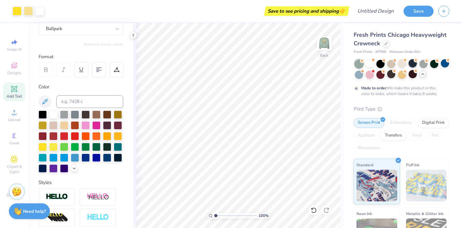
click at [413, 67] on div at bounding box center [413, 63] width 8 height 8
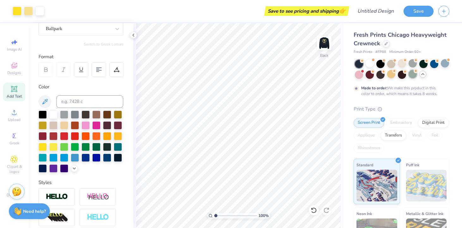
click at [413, 72] on div at bounding box center [413, 74] width 8 height 8
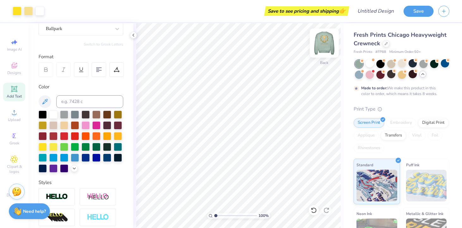
click at [320, 36] on img at bounding box center [324, 42] width 25 height 25
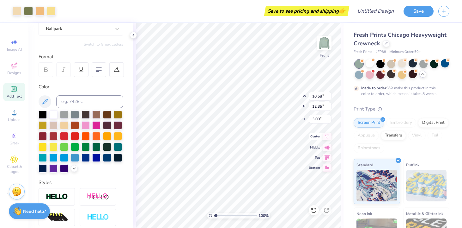
click at [328, 135] on icon at bounding box center [327, 136] width 9 height 8
click at [410, 13] on button "Save" at bounding box center [419, 10] width 30 height 11
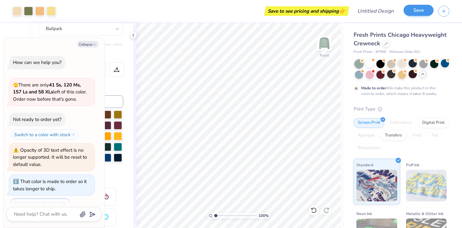
scroll to position [336, 0]
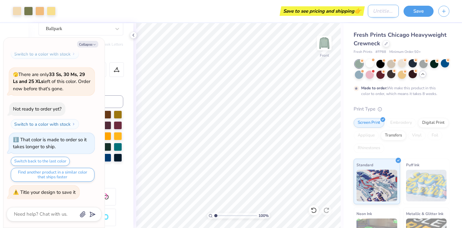
type textarea "x"
click at [375, 11] on input "Design Title" at bounding box center [383, 11] width 31 height 13
type input "D"
type textarea "x"
type input "DR"
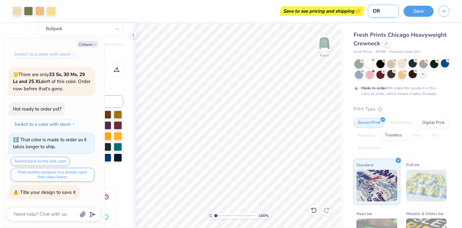
type textarea "x"
type input "D"
type textarea "x"
type input "Da"
type textarea "x"
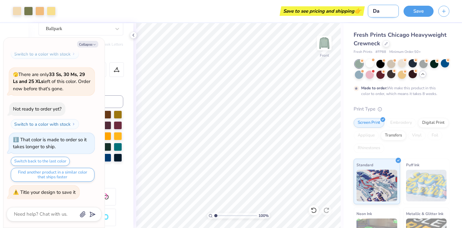
type input "D"
type textarea "x"
type input "Dr"
type textarea "x"
type input "Dra"
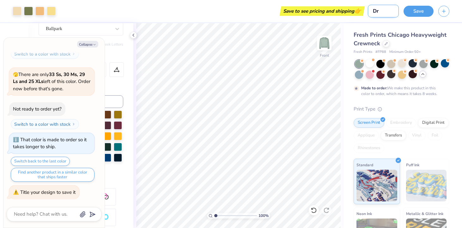
type textarea "x"
type input "Draf"
type textarea "x"
type input "Draft"
type textarea "x"
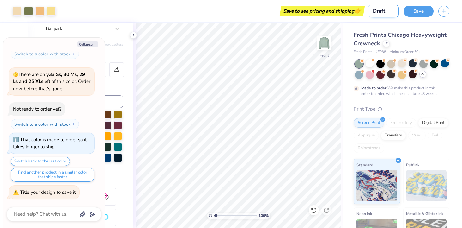
type input "Draft"
type textarea "x"
type input "Draft #"
type textarea "x"
type input "Draft #1"
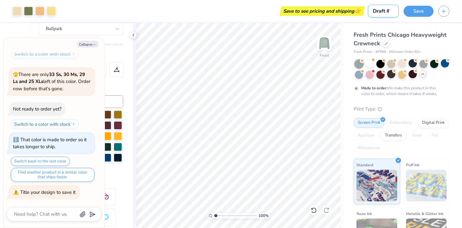
type textarea "x"
type input "Draft #1"
click at [413, 13] on button "Save" at bounding box center [419, 10] width 30 height 11
type textarea "x"
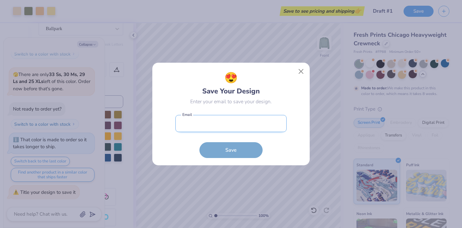
click at [207, 123] on input "email" at bounding box center [230, 123] width 111 height 17
type input "sadienorgaard@gmail.com"
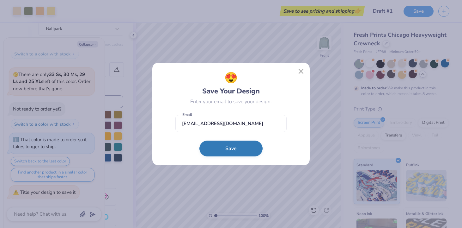
click at [222, 143] on button "Save" at bounding box center [230, 148] width 63 height 16
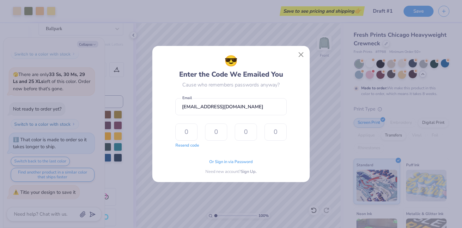
type input "6"
type input "7"
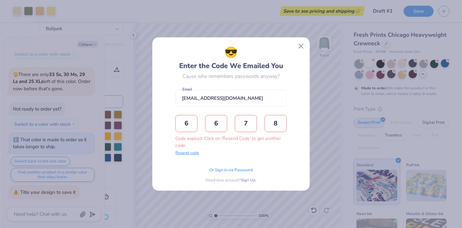
type input "8"
click at [189, 152] on button "Resend code" at bounding box center [187, 153] width 24 height 6
click at [189, 125] on input "text" at bounding box center [186, 123] width 22 height 17
type input "4"
type input "9"
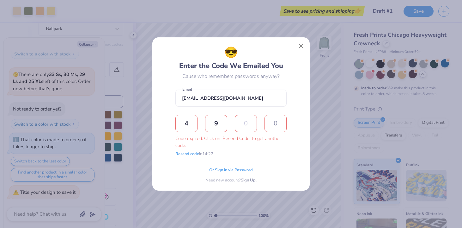
type input "3"
type input "7"
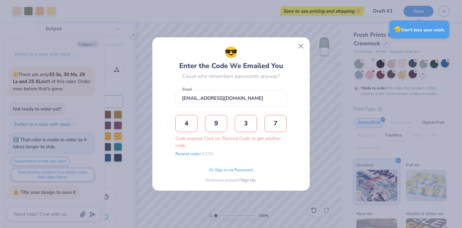
type textarea "x"
type input "7"
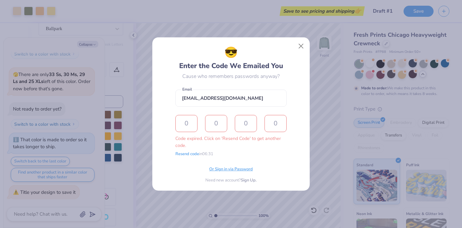
click at [238, 169] on span "Or Sign in via Password" at bounding box center [231, 169] width 44 height 6
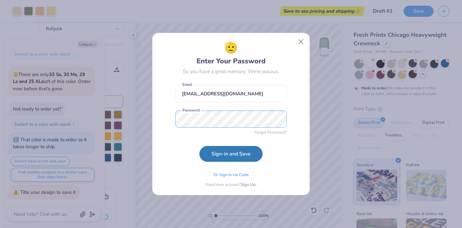
click at [199, 146] on button "Sign-in and Save" at bounding box center [230, 154] width 63 height 16
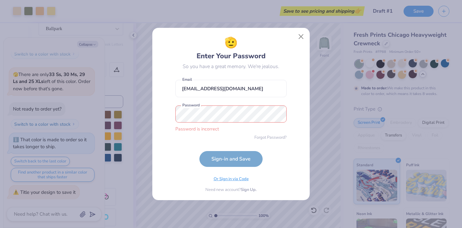
click at [240, 179] on span "Or Sign in via Code" at bounding box center [231, 179] width 35 height 6
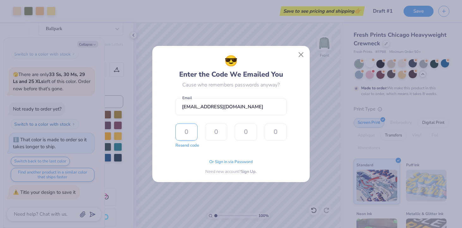
click at [185, 135] on input "text" at bounding box center [186, 131] width 22 height 17
click at [184, 144] on button "Resend code" at bounding box center [187, 144] width 24 height 6
click at [190, 130] on input "text" at bounding box center [186, 131] width 22 height 17
type input "2"
type input "4"
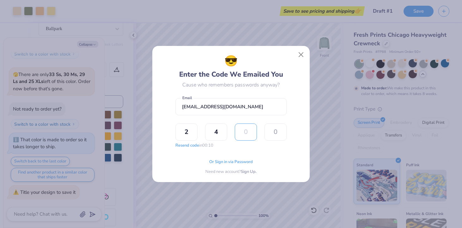
type input "9"
type input "4"
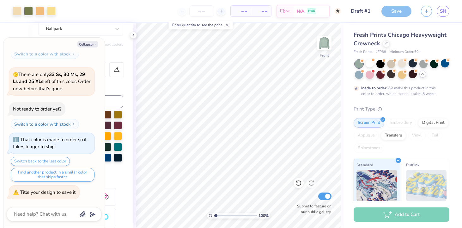
click at [394, 12] on div "Save" at bounding box center [396, 11] width 30 height 11
click at [361, 8] on input "Draft #1" at bounding box center [361, 11] width 31 height 13
click at [376, 4] on div "Art colors – – Per Item – – Total Est. Delivery N/A FREE Design Title Draft #1 …" at bounding box center [231, 11] width 462 height 22
click at [396, 10] on div "Save" at bounding box center [396, 11] width 30 height 11
click at [445, 9] on span "SN" at bounding box center [443, 11] width 6 height 7
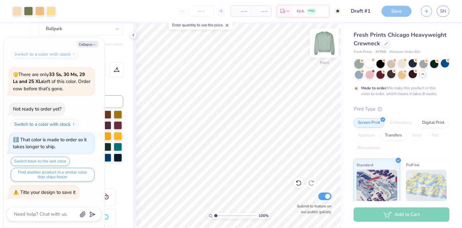
click at [324, 43] on img at bounding box center [324, 42] width 25 height 25
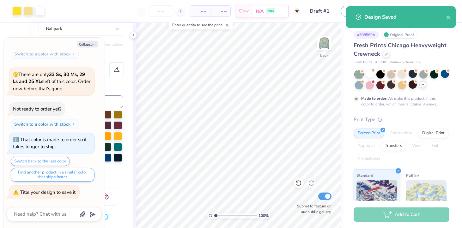
type textarea "x"
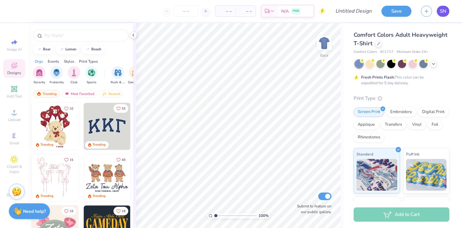
click at [441, 11] on span "SN" at bounding box center [443, 11] width 6 height 7
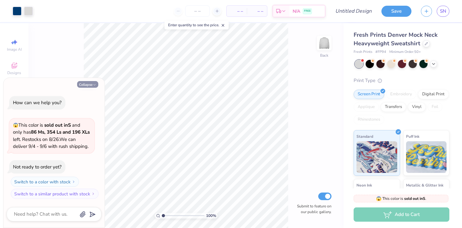
click at [85, 85] on button "Collapse" at bounding box center [87, 84] width 21 height 7
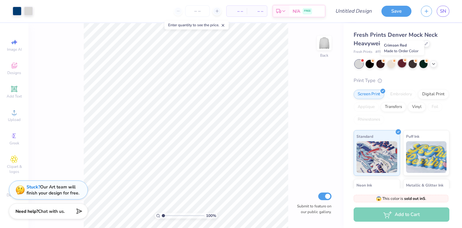
click at [402, 60] on div at bounding box center [402, 63] width 8 height 8
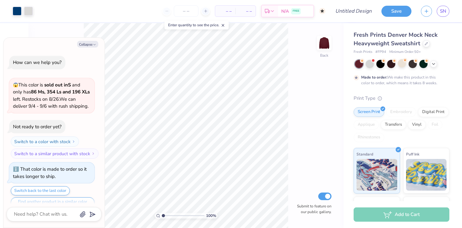
scroll to position [12, 0]
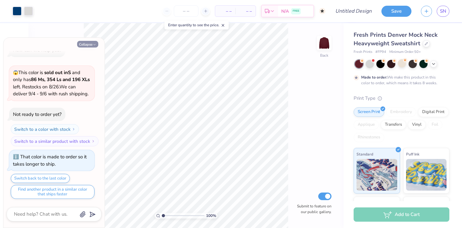
click at [89, 43] on button "Collapse" at bounding box center [87, 44] width 21 height 7
type textarea "x"
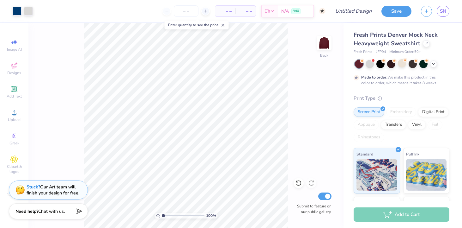
click at [46, 85] on div "100 % Back Submit to feature on our public gallery." at bounding box center [185, 125] width 315 height 204
type input "2.01"
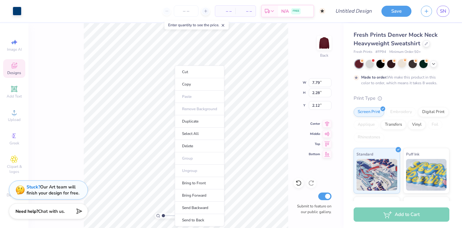
type input "2.16"
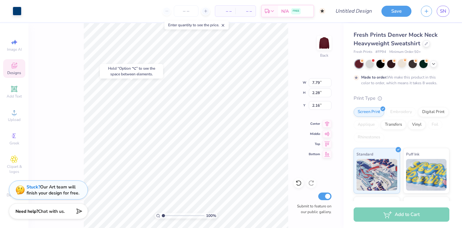
type input "8.00"
type input "2.55"
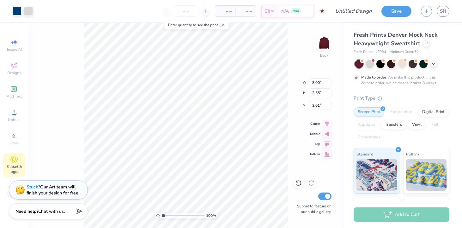
click at [19, 156] on div "Clipart & logos" at bounding box center [14, 165] width 22 height 24
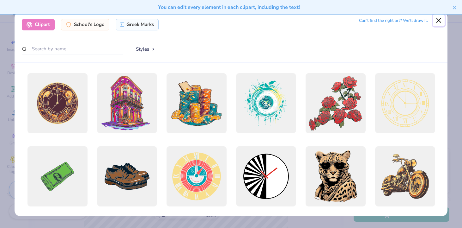
click at [435, 20] on button "Close" at bounding box center [439, 21] width 12 height 12
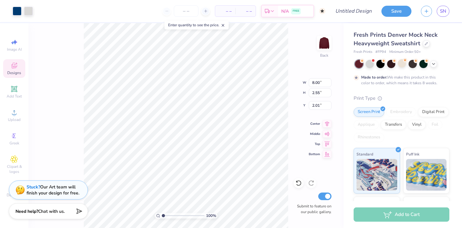
click at [17, 69] on div "Designs" at bounding box center [14, 68] width 22 height 19
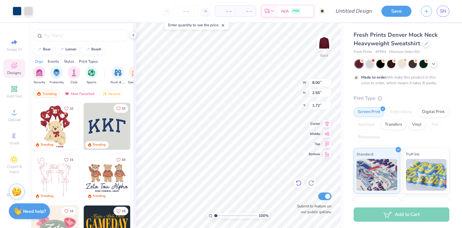
click at [298, 184] on icon at bounding box center [298, 183] width 6 height 6
type input "2.01"
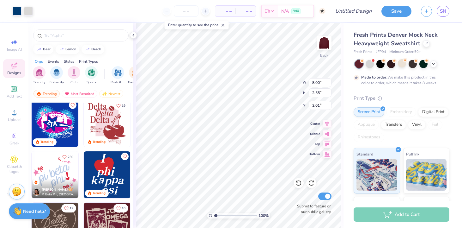
scroll to position [357, 0]
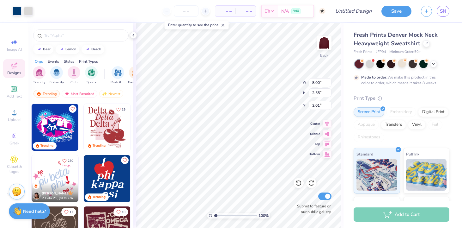
type input "1.01"
type textarea "x"
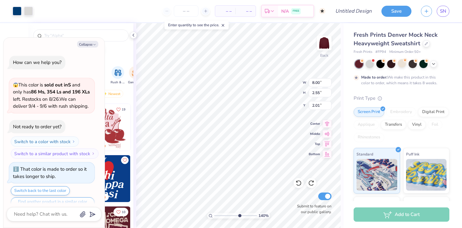
scroll to position [51, 0]
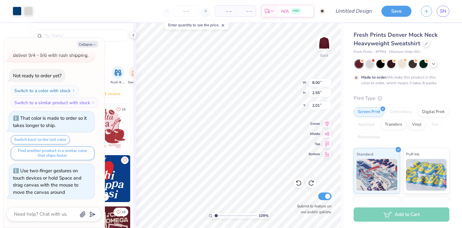
type input "1.09"
click at [216, 212] on input "range" at bounding box center [235, 215] width 43 height 6
type textarea "x"
type input "1.72"
click at [297, 182] on icon at bounding box center [296, 181] width 1 height 1
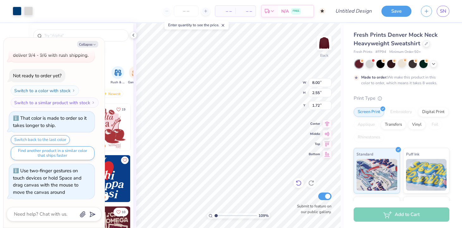
type textarea "x"
type input "2.01"
type textarea "x"
type input "1.72"
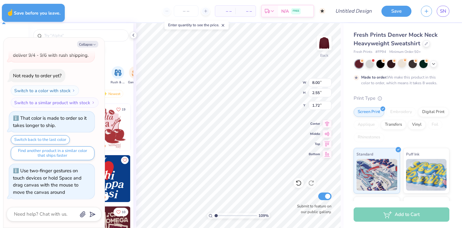
type textarea "x"
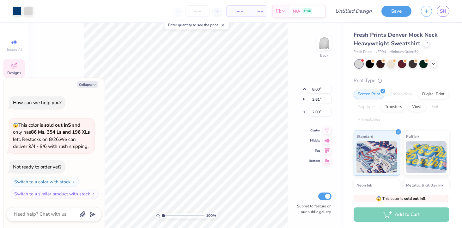
type textarea "x"
type input "1.99"
click at [85, 82] on button "Collapse" at bounding box center [87, 84] width 21 height 7
type textarea "x"
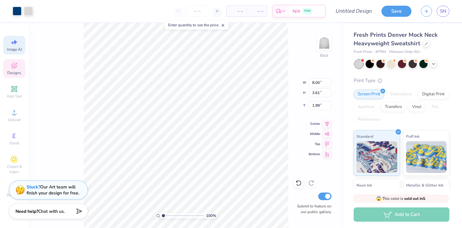
click at [15, 41] on icon at bounding box center [15, 42] width 4 height 5
select select "4"
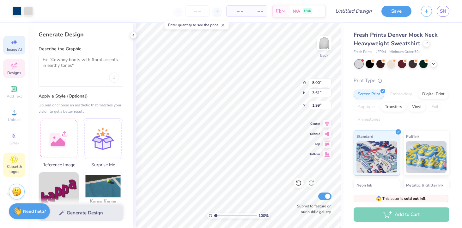
click at [12, 163] on div "Clipart & logos" at bounding box center [14, 165] width 22 height 24
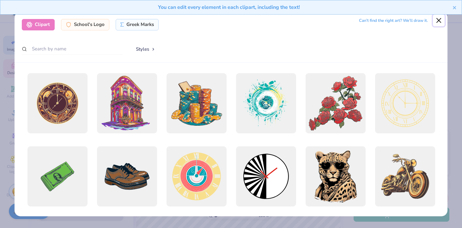
click at [441, 21] on button "Close" at bounding box center [439, 21] width 12 height 12
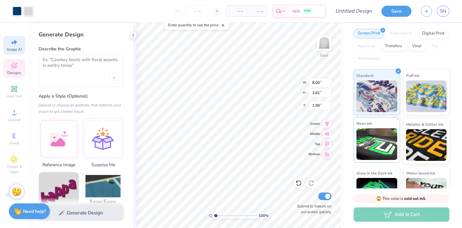
scroll to position [85, 0]
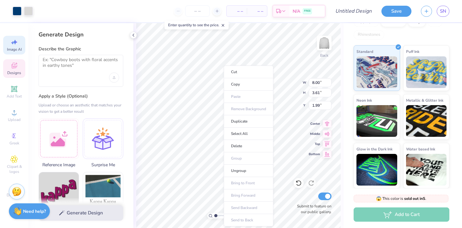
click at [133, 152] on div "Generate Design Describe the Graphic Apply a Style (Optional) Upload or choose …" at bounding box center [80, 125] width 105 height 204
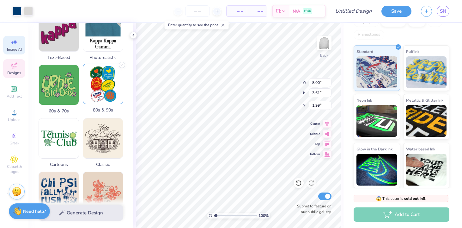
scroll to position [0, 0]
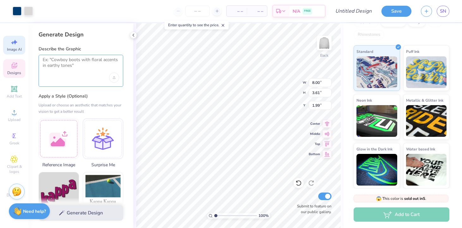
click at [64, 69] on textarea at bounding box center [81, 65] width 76 height 16
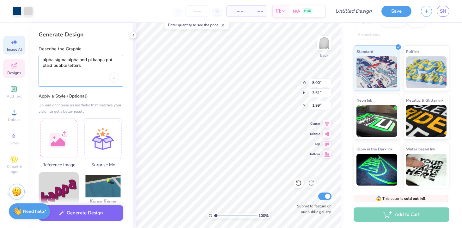
click at [83, 59] on textarea "alpha sigma alpha and pi kappa phi plaid bubble letters" at bounding box center [81, 65] width 76 height 16
click at [107, 68] on textarea "alpha sigma alpha x pi kappa phi plaid bubble letters" at bounding box center [81, 65] width 76 height 16
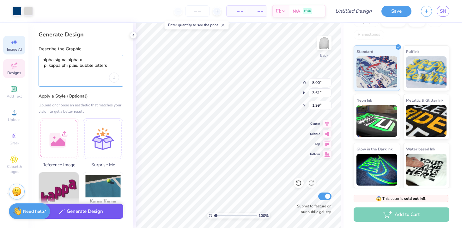
type textarea "alpha sigma alpha x pi kappa phi plaid bubble letters"
click at [97, 213] on button "Generate Design" at bounding box center [81, 210] width 85 height 15
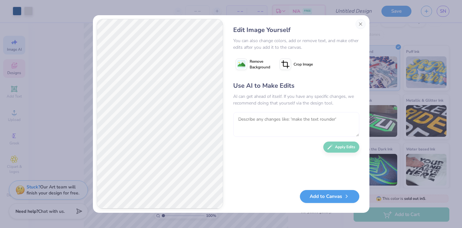
click at [253, 122] on textarea at bounding box center [296, 124] width 126 height 25
type textarea "blue plaid"
click at [337, 147] on button "Apply Edits" at bounding box center [341, 145] width 36 height 11
click at [272, 123] on textarea at bounding box center [296, 124] width 126 height 25
type textarea "navy blue plaid with white plz"
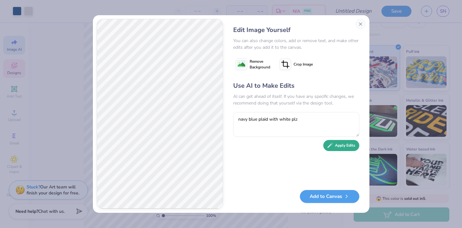
click at [340, 147] on button "Apply Edits" at bounding box center [341, 145] width 36 height 11
click at [295, 120] on textarea at bounding box center [296, 124] width 126 height 25
type textarea "red and white plaid"
click at [342, 144] on button "Apply Edits" at bounding box center [341, 145] width 36 height 11
